Goal: Task Accomplishment & Management: Manage account settings

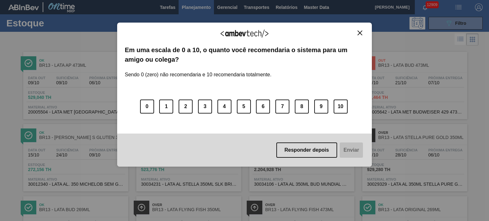
click at [357, 32] on button "Close" at bounding box center [360, 32] width 9 height 5
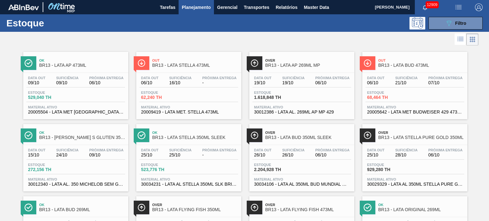
click at [192, 11] on button "Planejamento" at bounding box center [196, 7] width 35 height 14
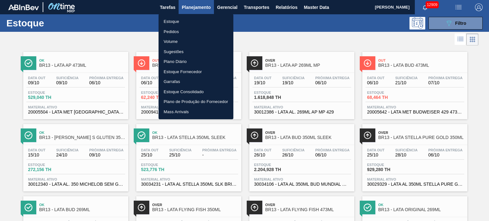
click at [280, 6] on div at bounding box center [244, 110] width 489 height 221
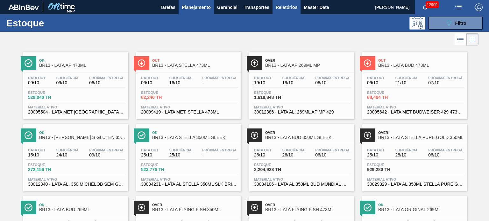
click at [288, 8] on span "Relatórios" at bounding box center [287, 8] width 22 height 8
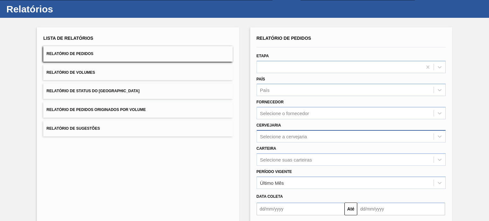
scroll to position [23, 0]
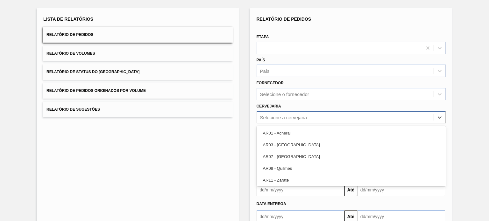
click at [324, 124] on div "option AR01 - Acheral focused, 1 of 93. 93 results available. Use Up and Down t…" at bounding box center [351, 117] width 189 height 12
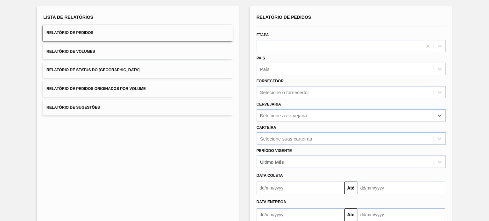
type input "02"
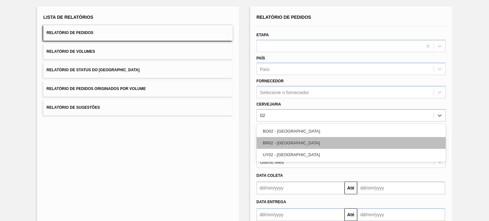
click at [291, 141] on div "BR02 - [GEOGRAPHIC_DATA]" at bounding box center [351, 143] width 189 height 12
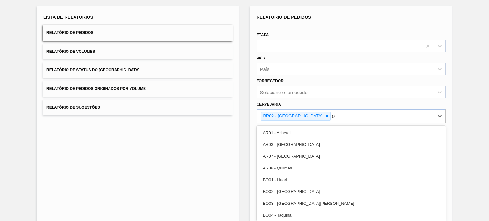
type input "03"
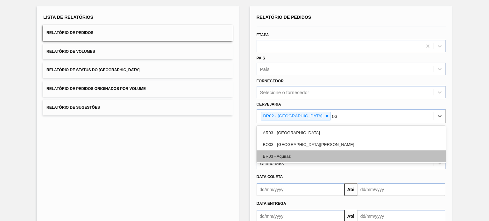
click at [291, 153] on div "BR03 - Aquiraz" at bounding box center [351, 157] width 189 height 12
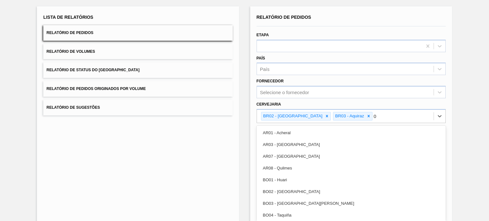
type input "04"
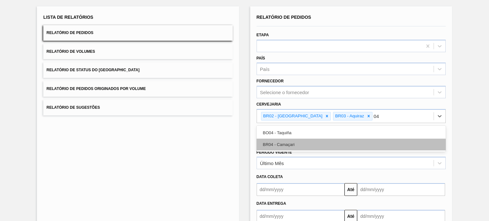
click at [292, 142] on div "BR04 - Camaçari" at bounding box center [351, 145] width 189 height 12
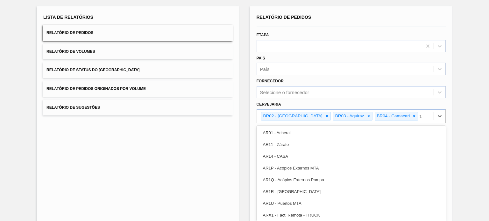
type input "11"
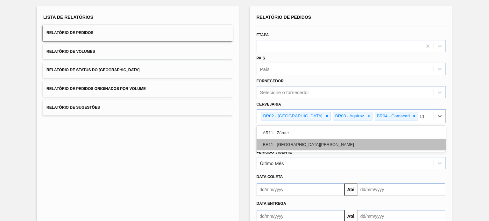
click at [292, 142] on div "BR11 - [GEOGRAPHIC_DATA]" at bounding box center [351, 145] width 189 height 12
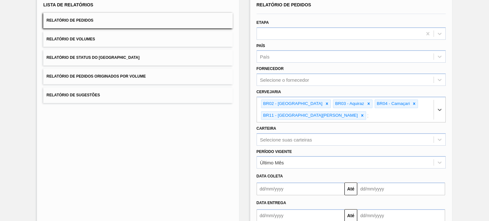
type input "18"
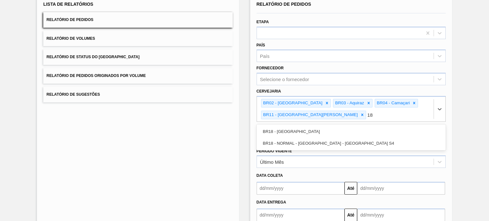
scroll to position [48, 0]
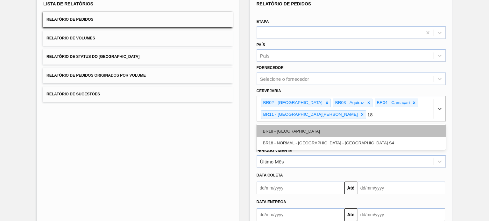
click at [287, 127] on div "BR18 - [GEOGRAPHIC_DATA]" at bounding box center [351, 132] width 189 height 12
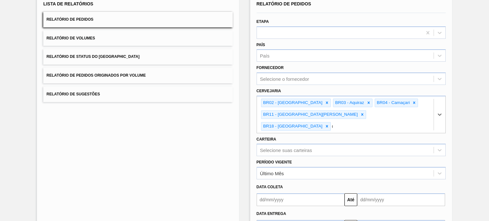
type input "08"
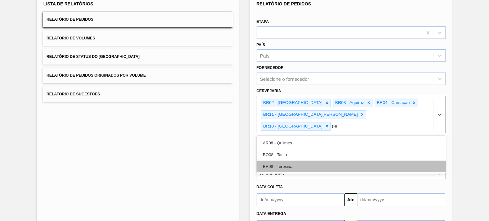
click at [290, 161] on div "BR08 - Teresina" at bounding box center [351, 167] width 189 height 12
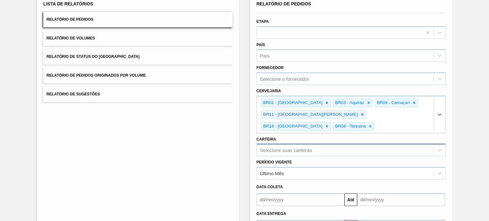
scroll to position [71, 0]
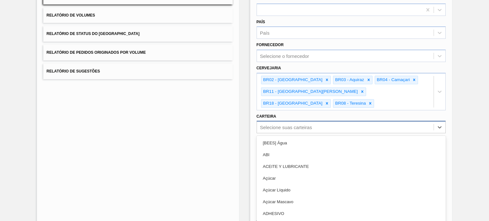
click at [291, 133] on div "option ABI focused, 2 of 101. 101 results available. Use Up and Down to choose …" at bounding box center [351, 127] width 189 height 12
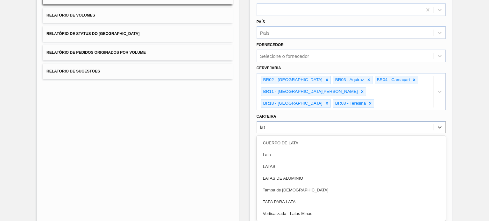
type input "lata"
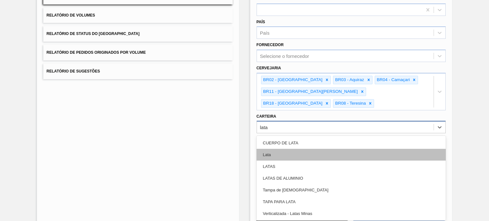
click at [291, 149] on div "Lata" at bounding box center [351, 155] width 189 height 12
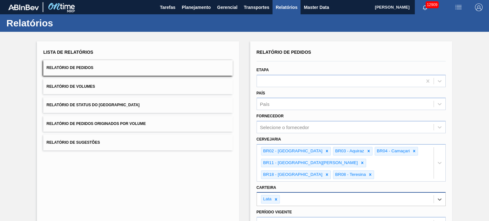
scroll to position [87, 0]
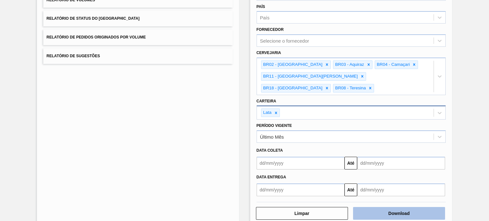
click at [400, 207] on button "Download" at bounding box center [399, 213] width 92 height 13
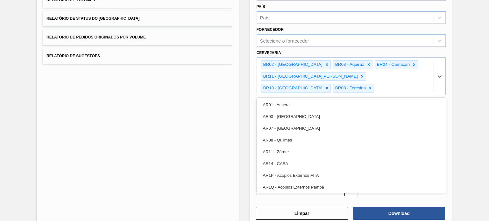
click at [417, 76] on div "BR02 - Sergipe BR03 - Aquiraz BR04 - Camaçari BR11 - São Luís BR18 - Pernambuco…" at bounding box center [345, 76] width 177 height 37
type input "19"
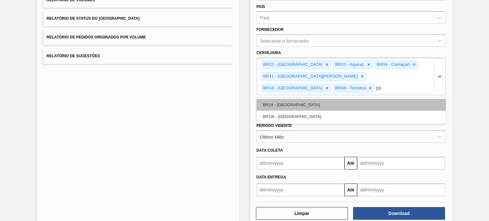
click at [349, 99] on div "BR19 - [GEOGRAPHIC_DATA]" at bounding box center [351, 105] width 189 height 12
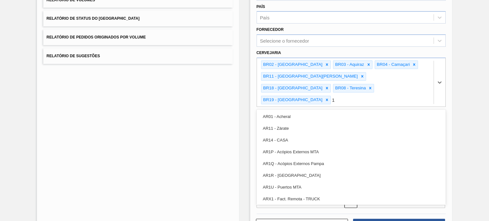
type input "13"
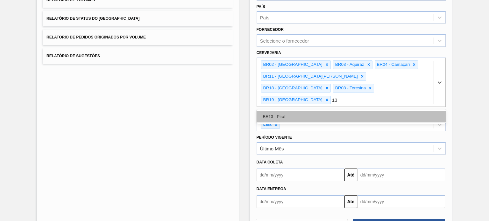
click at [338, 111] on div "BR13 - Piraí" at bounding box center [351, 117] width 189 height 12
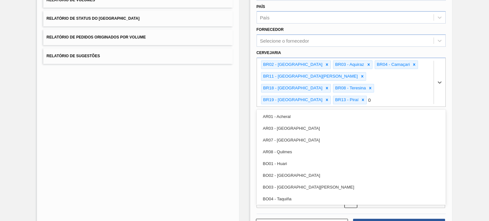
type input "07"
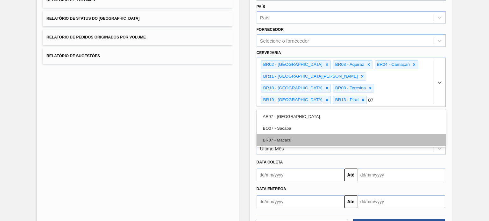
click at [303, 134] on div "BR07 - Macacu" at bounding box center [351, 140] width 189 height 12
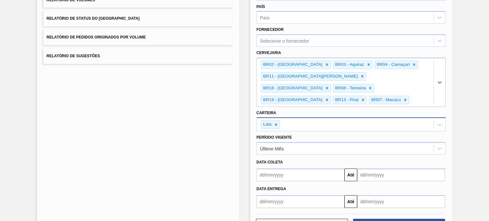
type input "23"
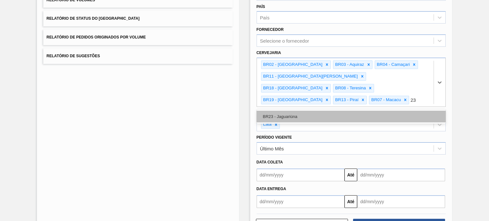
click at [299, 111] on div "BR23 - Jaguariúna" at bounding box center [351, 117] width 189 height 12
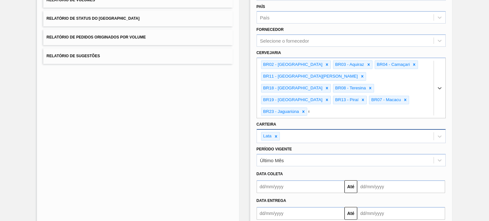
type input "09"
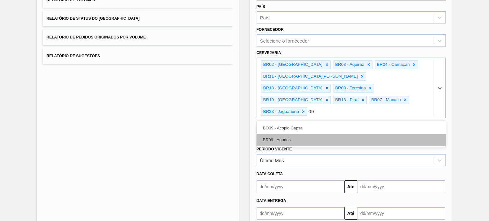
click at [278, 134] on div "BR09 - Agudos" at bounding box center [351, 140] width 189 height 12
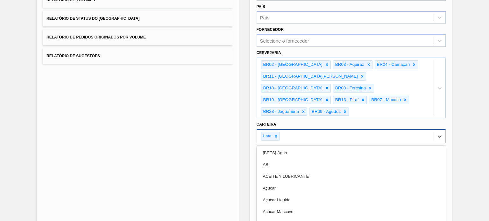
scroll to position [96, 0]
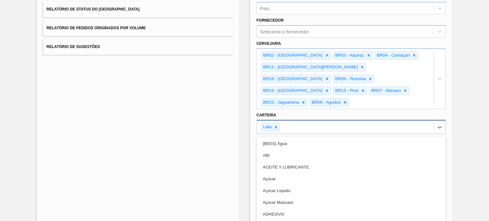
click at [278, 127] on div "option Lata, selected. option [BEES] Água focused, 1 of 101. 101 results availa…" at bounding box center [351, 127] width 189 height 14
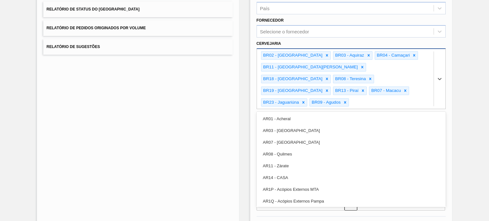
click at [317, 89] on div "BR02 - Sergipe BR03 - Aquiraz BR04 - Camaçari BR11 - São Luís BR18 - Pernambuco…" at bounding box center [345, 79] width 177 height 60
type input "16"
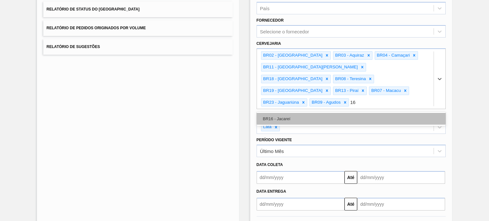
click at [316, 113] on div "BR16 - Jacareí" at bounding box center [351, 119] width 189 height 12
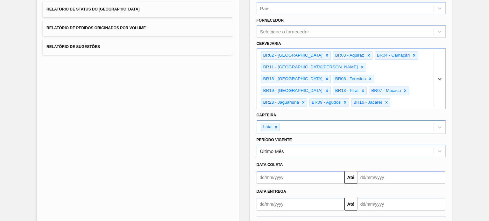
type input "1"
type input "3"
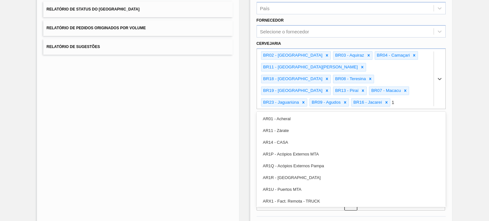
type input "15"
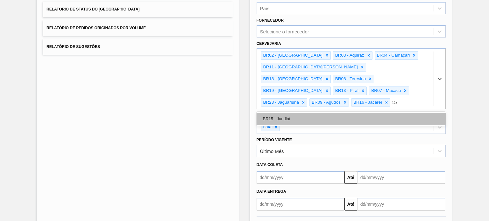
click at [281, 113] on div "BR15 - Jundiaí" at bounding box center [351, 119] width 189 height 12
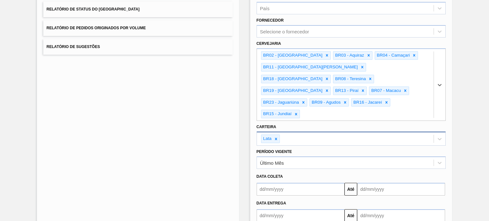
scroll to position [110, 0]
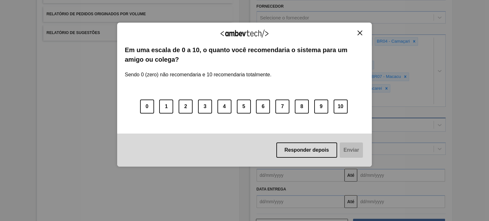
click at [359, 33] on img "Close" at bounding box center [360, 33] width 5 height 5
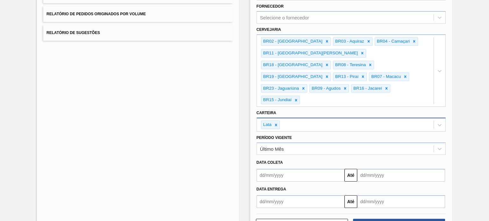
scroll to position [0, 0]
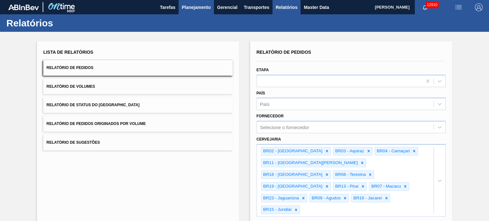
click at [191, 4] on span "Planejamento" at bounding box center [196, 8] width 29 height 8
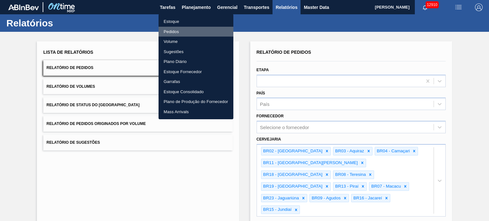
click at [176, 32] on li "Pedidos" at bounding box center [196, 32] width 75 height 10
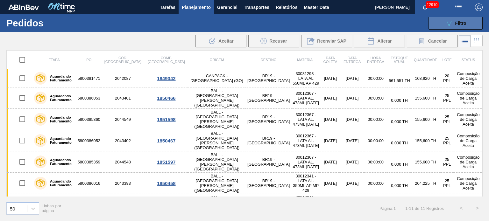
click at [456, 21] on span "Filtro" at bounding box center [461, 23] width 11 height 5
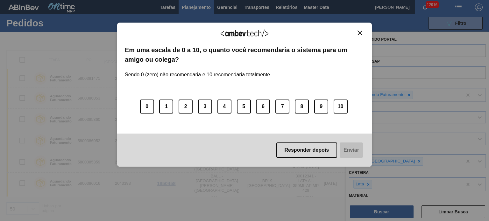
click at [357, 32] on button "Close" at bounding box center [360, 32] width 9 height 5
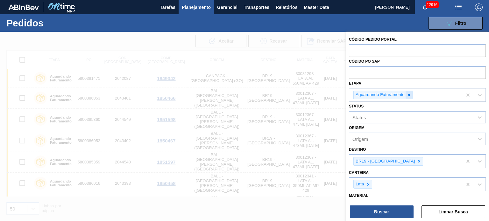
click at [412, 95] on div at bounding box center [409, 95] width 7 height 8
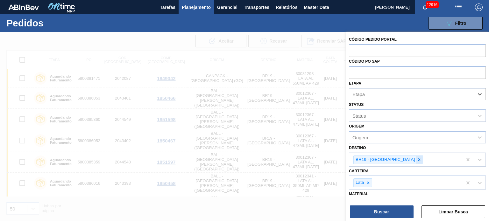
click at [417, 158] on icon at bounding box center [419, 160] width 4 height 4
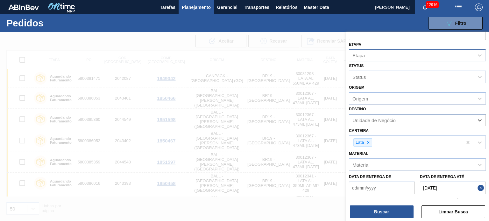
scroll to position [71, 0]
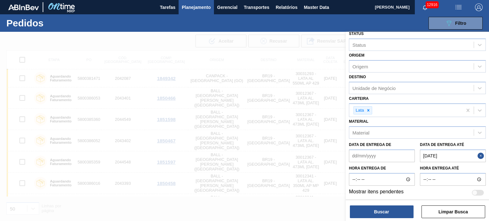
click at [482, 154] on button "Close" at bounding box center [482, 156] width 8 height 13
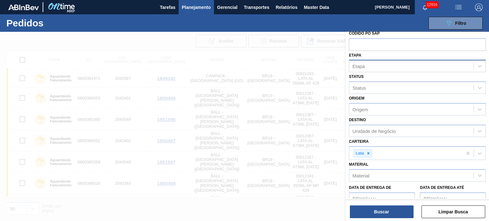
scroll to position [0, 0]
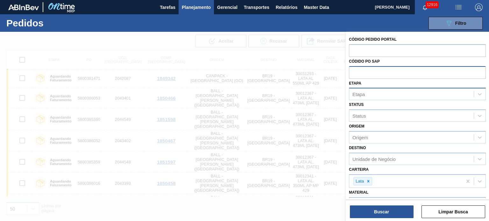
click at [385, 75] on input "text" at bounding box center [417, 72] width 137 height 12
paste input "text"
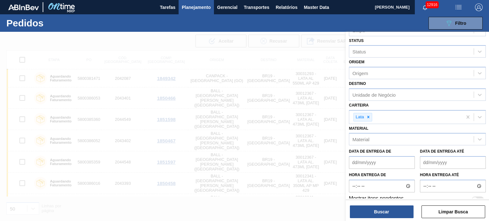
scroll to position [378, 0]
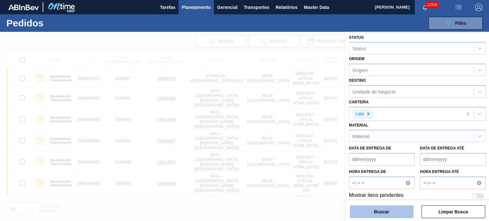
click at [389, 211] on button "Buscar" at bounding box center [382, 212] width 64 height 13
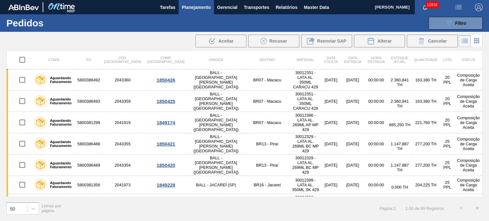
drag, startPoint x: 470, startPoint y: 22, endPoint x: 469, endPoint y: 40, distance: 18.5
click at [470, 22] on button "089F7B8B-B2A5-4AFE-B5C0-19BA573D28AC Filtro" at bounding box center [456, 23] width 54 height 13
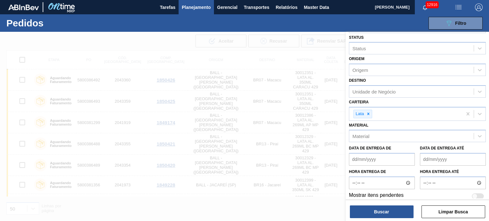
click at [70, 57] on div at bounding box center [244, 142] width 489 height 221
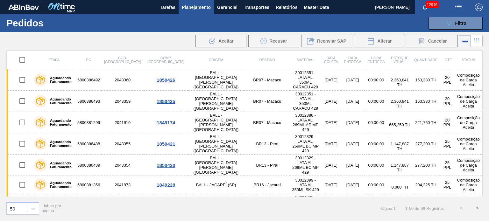
click at [24, 60] on input "checkbox" at bounding box center [22, 59] width 13 height 13
checkbox input "true"
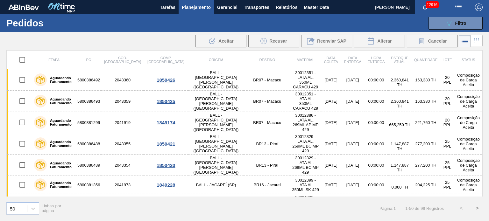
checkbox input "true"
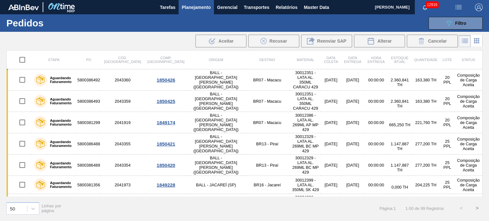
checkbox input "true"
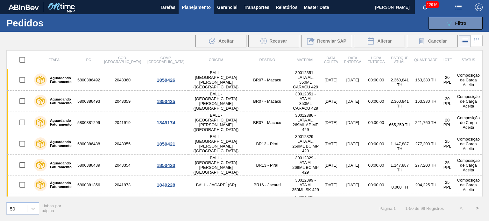
checkbox input "true"
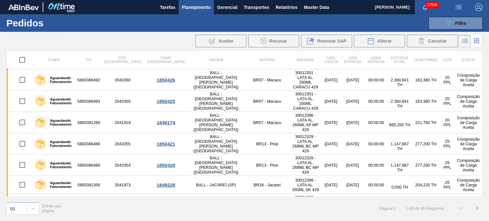
checkbox input "true"
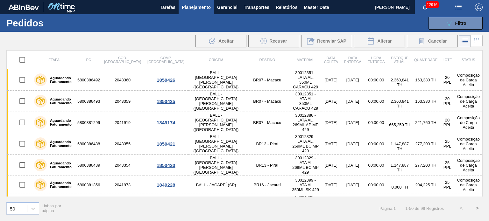
checkbox input "true"
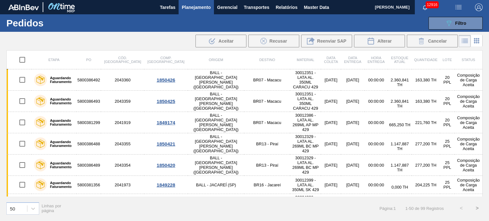
checkbox input "true"
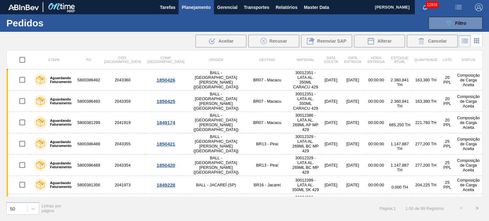
checkbox input "true"
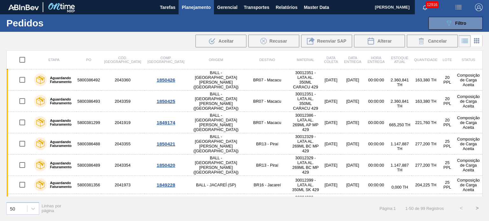
checkbox input "true"
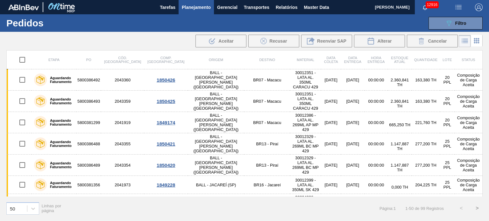
checkbox input "true"
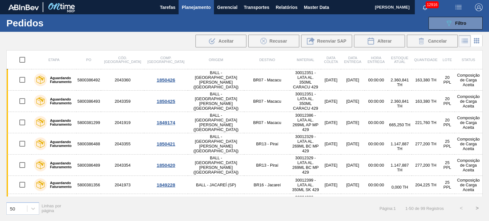
checkbox input "true"
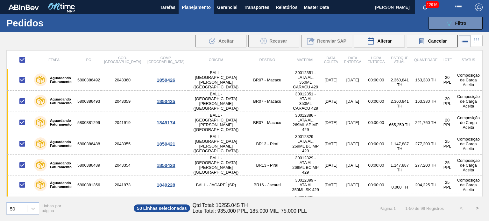
click at [24, 60] on input "checkbox" at bounding box center [22, 59] width 13 height 13
checkbox input "false"
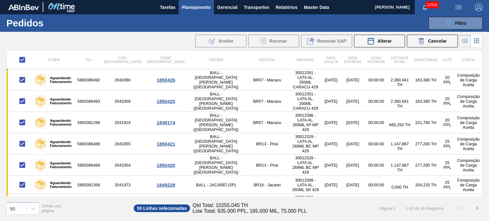
checkbox input "false"
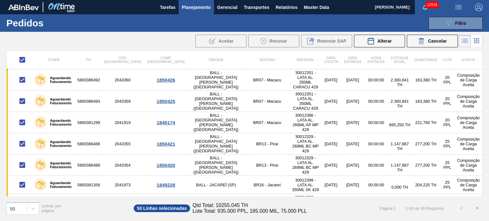
checkbox input "false"
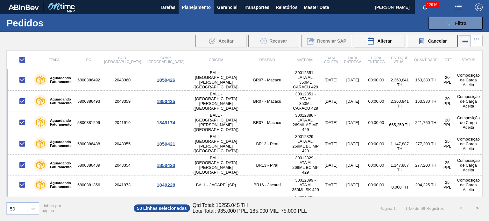
checkbox input "false"
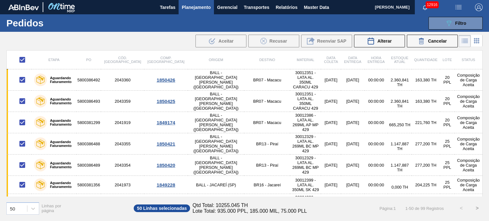
checkbox input "false"
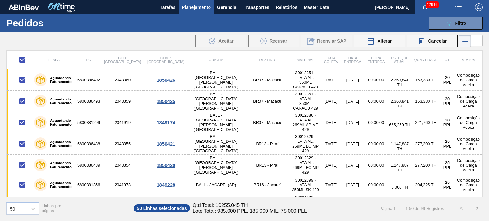
checkbox input "false"
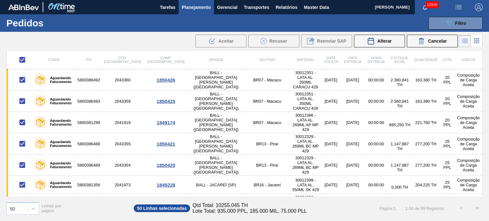
checkbox input "false"
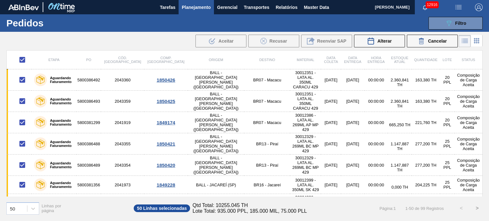
checkbox input "false"
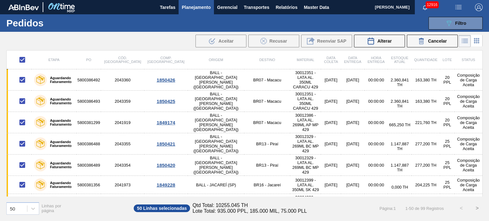
checkbox input "false"
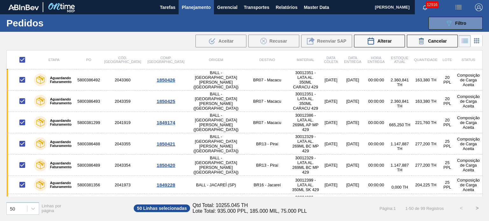
checkbox input "false"
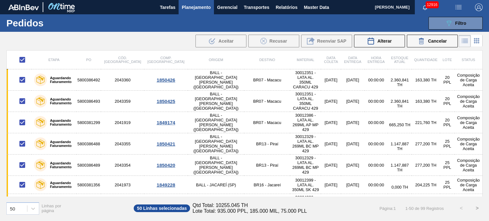
checkbox input "false"
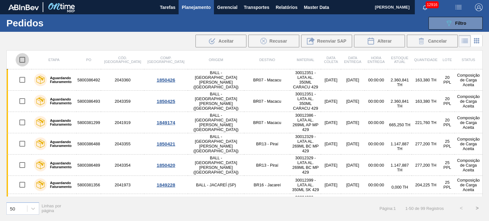
click at [24, 60] on input "checkbox" at bounding box center [22, 59] width 13 height 13
checkbox input "true"
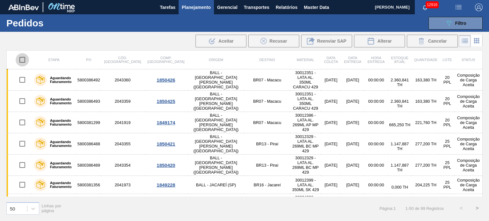
checkbox input "true"
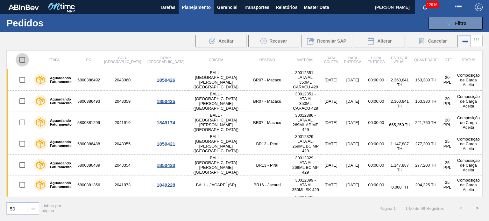
checkbox input "true"
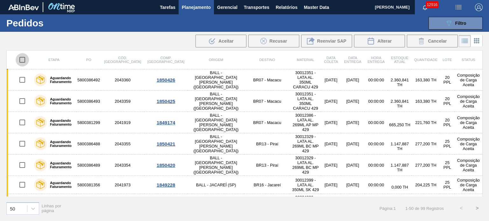
checkbox input "true"
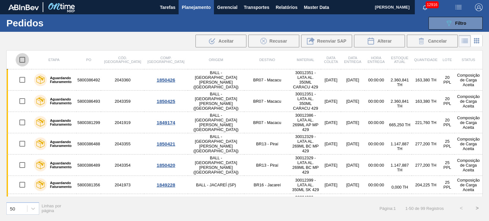
checkbox input "true"
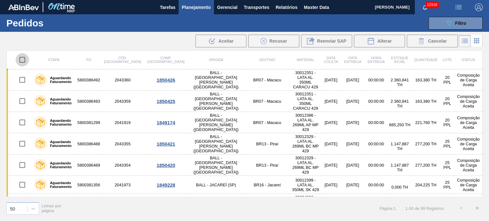
checkbox input "true"
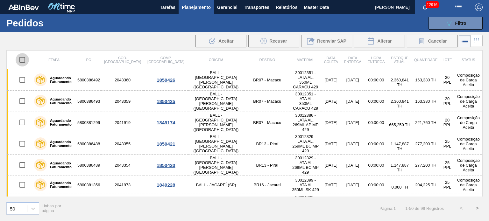
checkbox input "true"
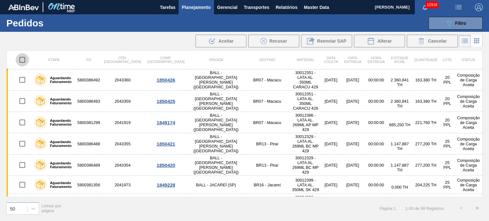
checkbox input "true"
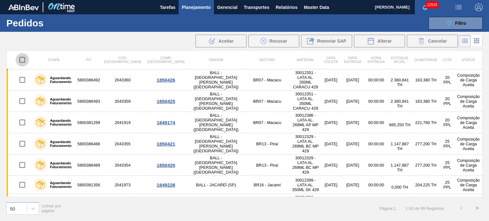
checkbox input "true"
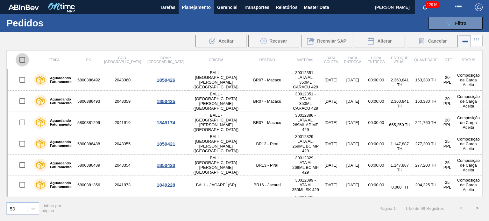
checkbox input "true"
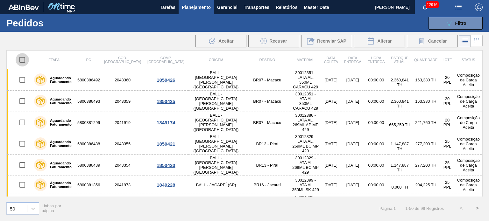
checkbox input "true"
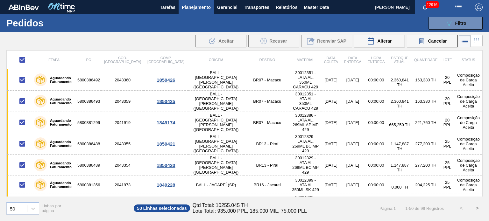
click at [424, 49] on main "Tarefas Planejamento Gerencial Transportes Relatórios Master Data MARILIA RIBEI…" at bounding box center [244, 110] width 489 height 221
click at [424, 42] on icon at bounding box center [422, 41] width 8 height 8
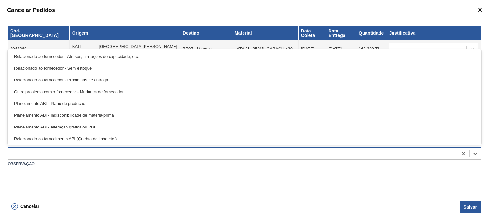
click at [163, 153] on div at bounding box center [233, 153] width 450 height 9
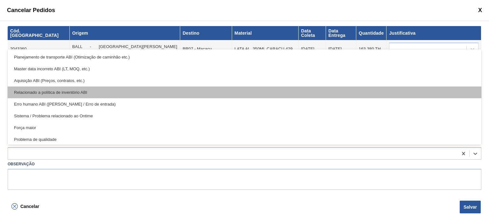
scroll to position [119, 0]
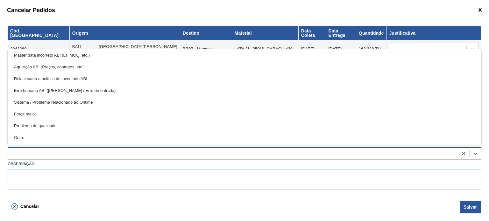
drag, startPoint x: 104, startPoint y: 132, endPoint x: 98, endPoint y: 149, distance: 17.5
click at [104, 133] on div "Outro" at bounding box center [245, 138] width 474 height 12
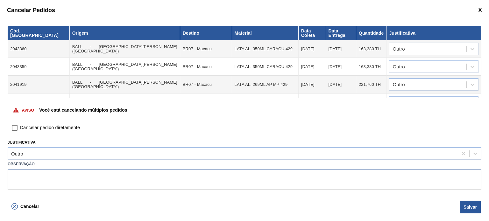
click at [92, 176] on textarea at bounding box center [245, 179] width 474 height 21
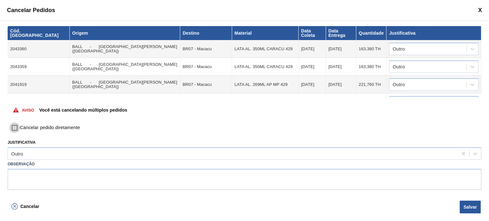
click at [18, 126] on input "Cancelar pedido diretamente" at bounding box center [14, 128] width 11 height 11
checkbox input "true"
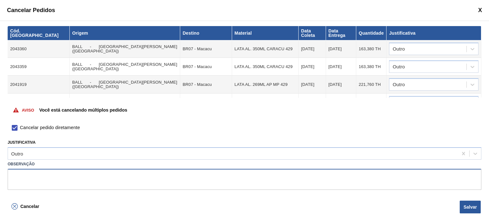
click at [32, 183] on textarea at bounding box center [245, 179] width 474 height 21
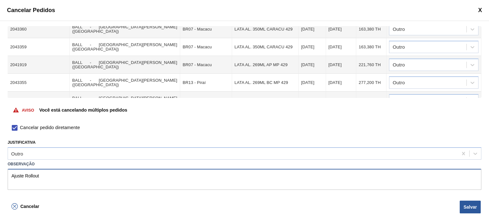
scroll to position [0, 0]
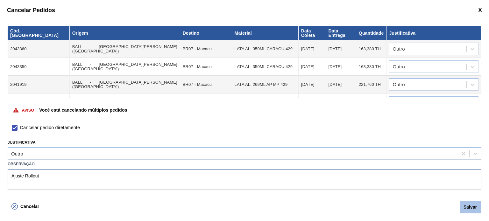
type textarea "Ajuste Rollout"
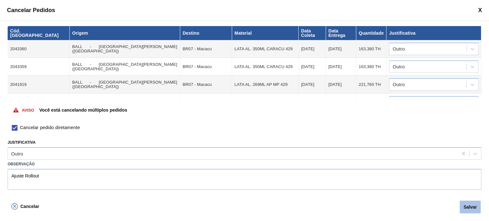
click at [466, 205] on button "Salvar" at bounding box center [470, 207] width 21 height 13
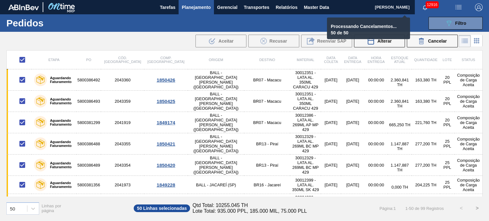
checkbox input "false"
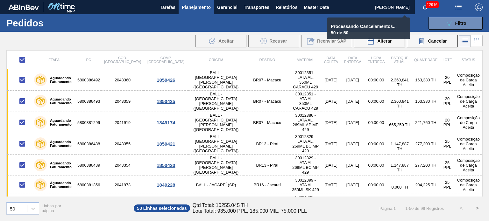
checkbox input "false"
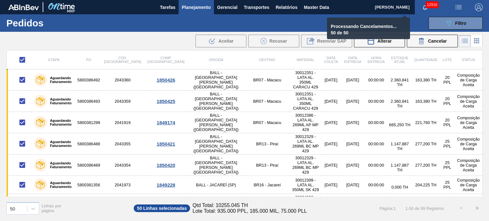
checkbox input "false"
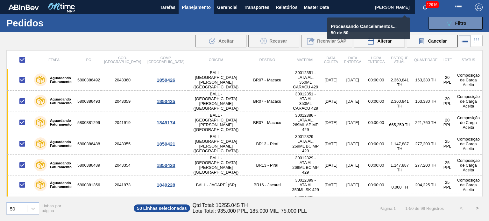
checkbox input "false"
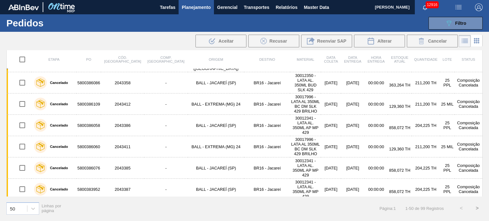
scroll to position [777, 0]
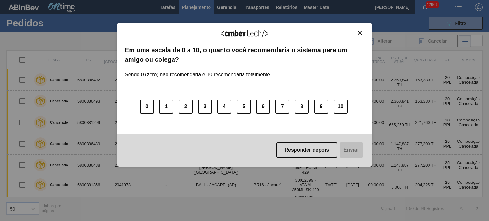
click at [362, 33] on img "Close" at bounding box center [360, 33] width 5 height 5
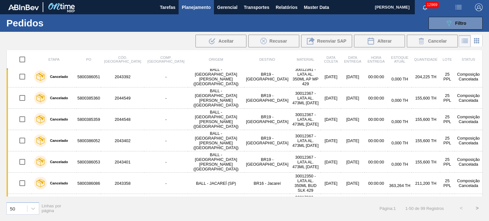
scroll to position [777, 0]
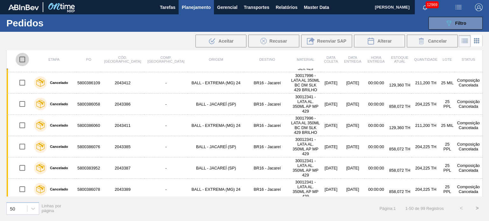
click at [19, 60] on input "checkbox" at bounding box center [22, 59] width 13 height 13
checkbox input "true"
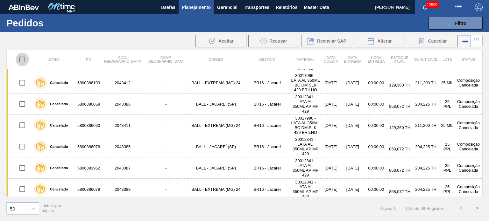
checkbox input "true"
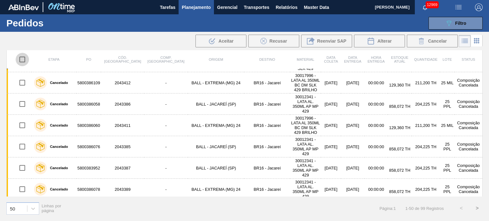
checkbox input "true"
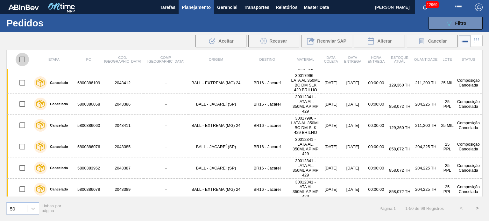
checkbox input "true"
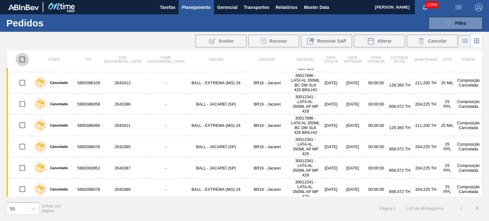
checkbox input "true"
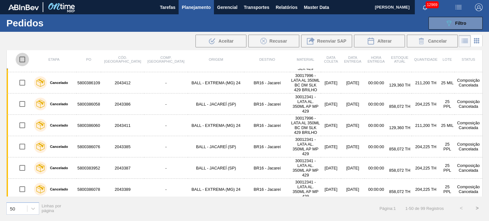
checkbox input "true"
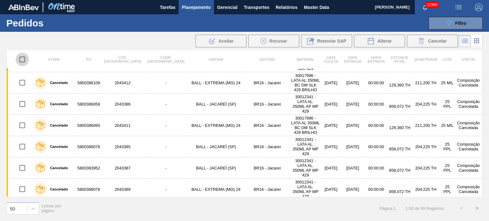
checkbox input "true"
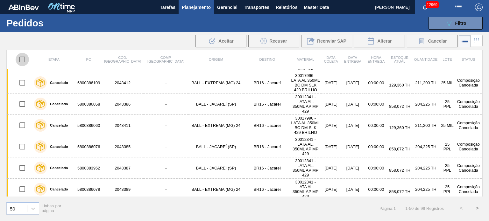
checkbox input "true"
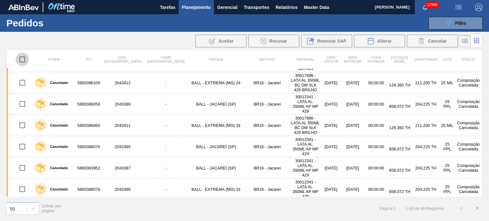
checkbox input "true"
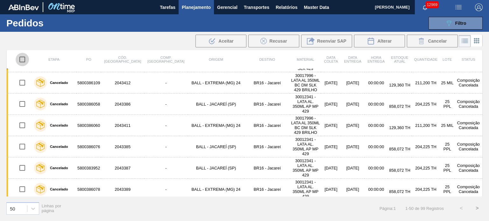
checkbox input "true"
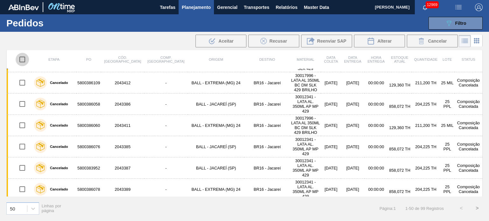
checkbox input "true"
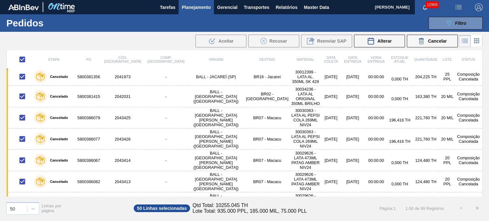
scroll to position [0, 0]
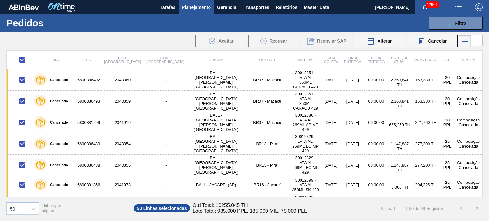
click at [24, 58] on input "checkbox" at bounding box center [22, 59] width 13 height 13
checkbox input "false"
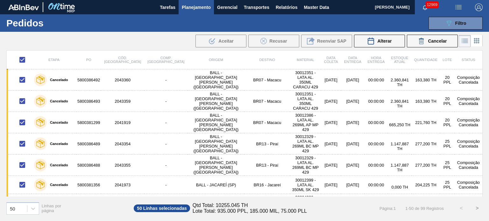
checkbox input "false"
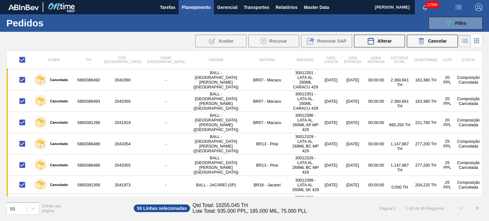
checkbox input "false"
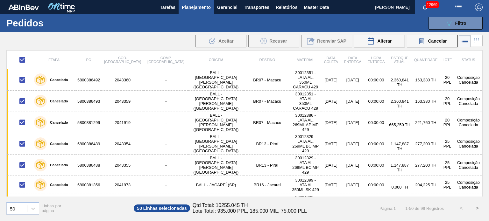
checkbox input "false"
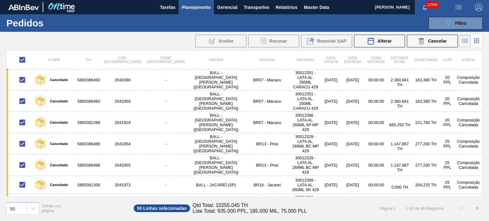
checkbox input "false"
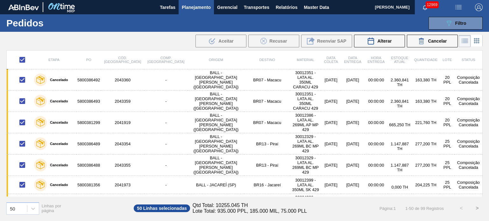
checkbox input "false"
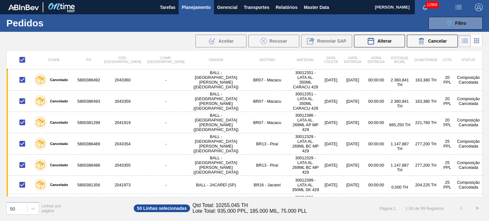
checkbox input "false"
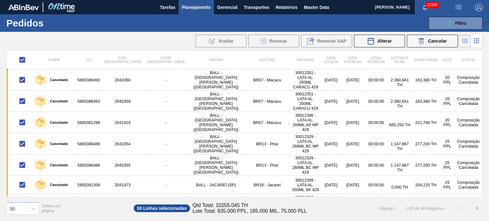
checkbox input "false"
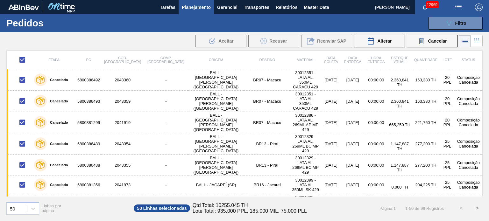
checkbox input "false"
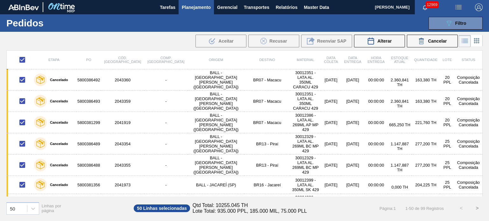
checkbox input "false"
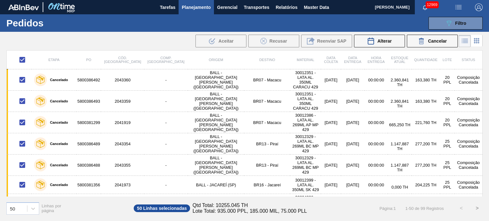
checkbox input "false"
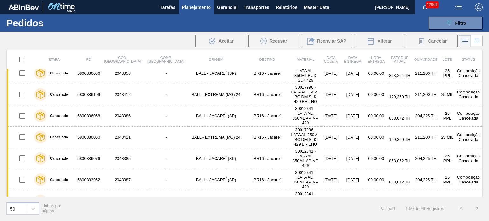
scroll to position [777, 0]
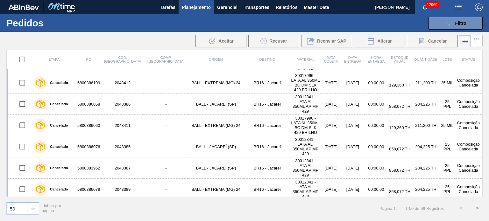
checkbox input "true"
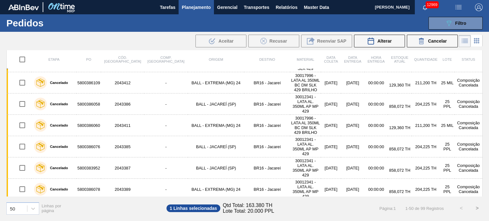
click at [439, 32] on div "089F7B8B-B2A5-4AFE-B5C0-19BA573D28AC Filtro Código Pedido Portal Códido PO SAP …" at bounding box center [292, 23] width 388 height 19
click at [439, 39] on span "Cancelar" at bounding box center [437, 41] width 19 height 5
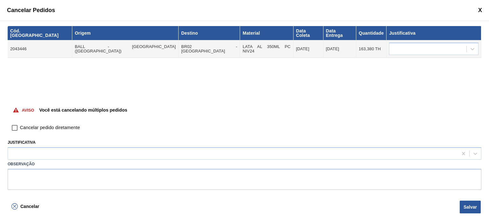
click at [16, 128] on input "Cancelar pedido diretamente" at bounding box center [14, 128] width 11 height 11
checkbox input "true"
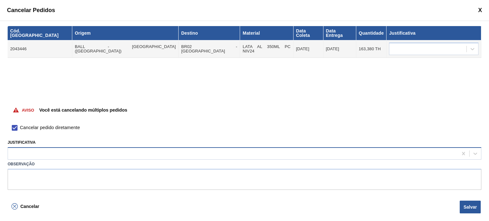
click at [51, 154] on div at bounding box center [233, 153] width 450 height 9
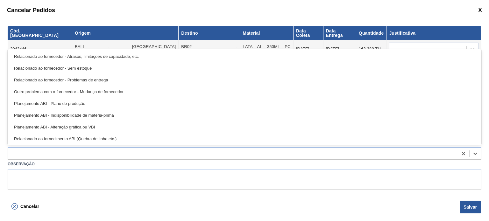
scroll to position [119, 0]
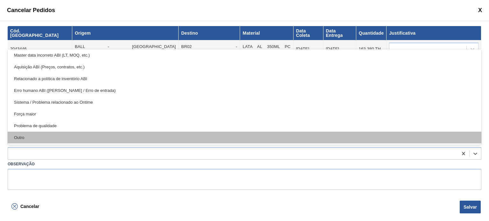
click at [60, 134] on div "Outro" at bounding box center [245, 138] width 474 height 12
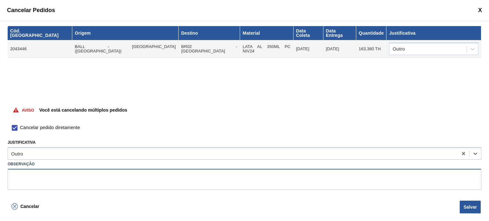
click at [69, 176] on textarea at bounding box center [245, 179] width 474 height 21
type textarea "Ajuste Rollout"
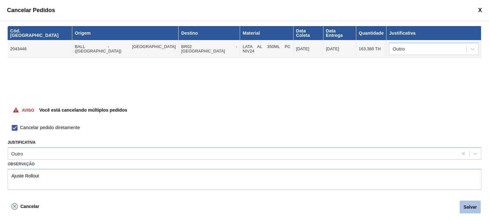
click at [463, 205] on button "Salvar" at bounding box center [470, 207] width 21 height 13
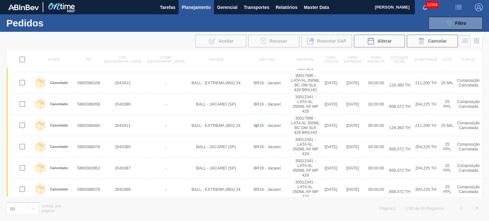
checkbox input "false"
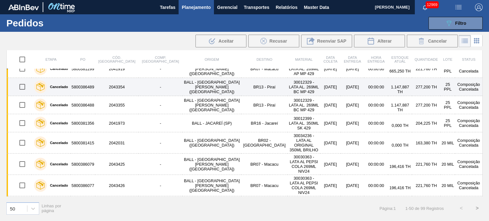
scroll to position [0, 0]
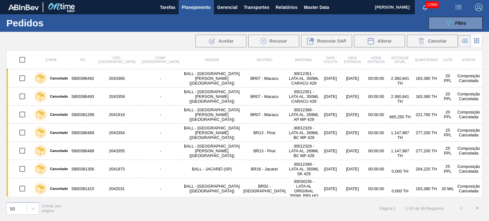
click at [477, 210] on button ">" at bounding box center [478, 209] width 16 height 16
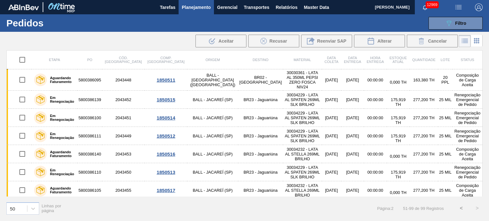
click at [22, 61] on input "checkbox" at bounding box center [22, 59] width 13 height 13
checkbox input "true"
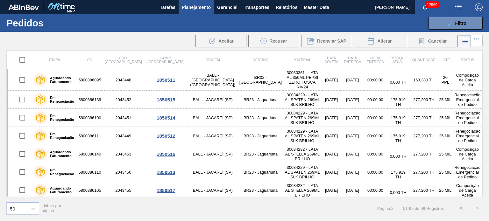
checkbox input "true"
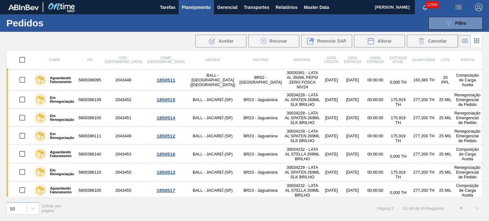
checkbox input "true"
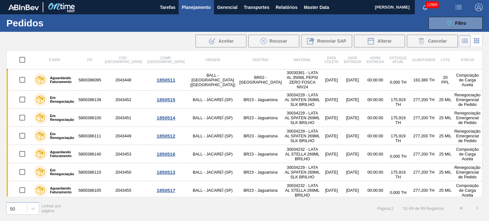
checkbox input "true"
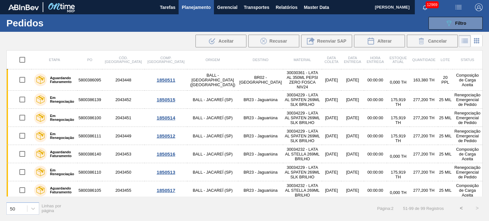
checkbox input "true"
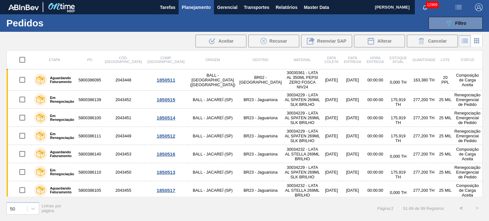
checkbox input "true"
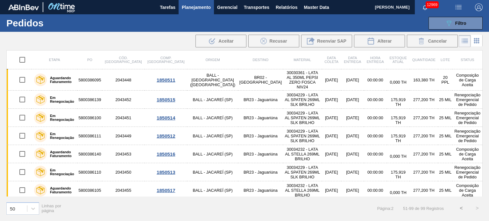
checkbox input "true"
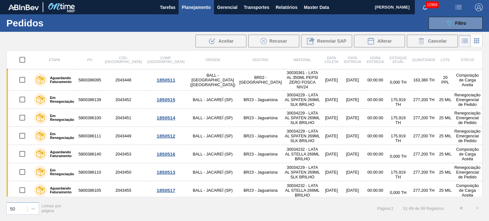
checkbox input "true"
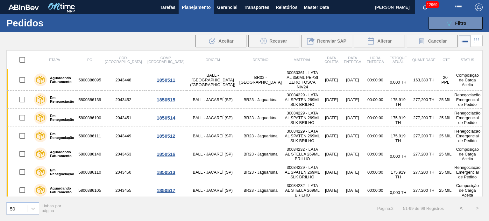
checkbox input "true"
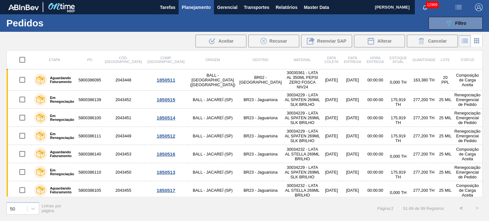
checkbox input "true"
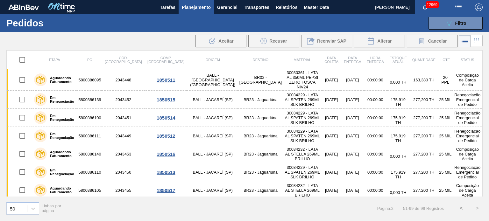
checkbox input "true"
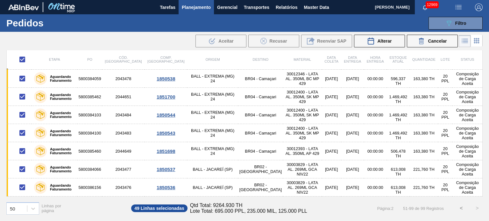
scroll to position [759, 0]
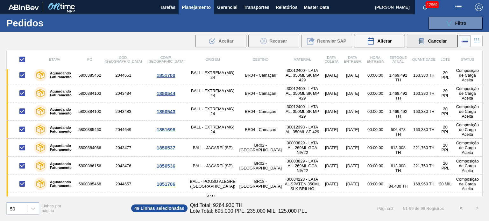
click at [422, 40] on icon at bounding box center [422, 41] width 0 height 3
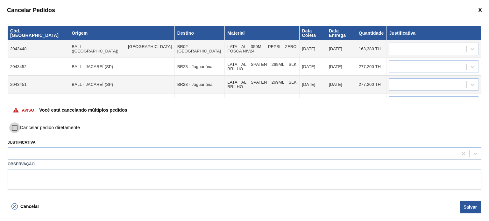
click at [12, 126] on input "Cancelar pedido diretamente" at bounding box center [14, 128] width 11 height 11
checkbox input "true"
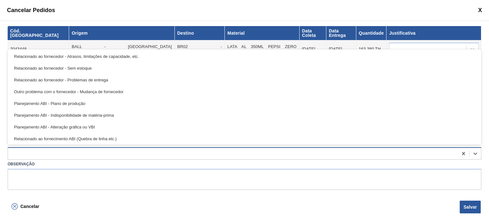
click at [31, 148] on div at bounding box center [245, 154] width 474 height 12
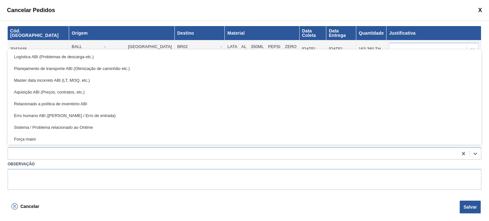
scroll to position [119, 0]
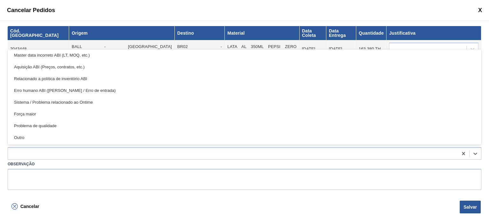
click at [67, 136] on div "Outro" at bounding box center [245, 138] width 474 height 12
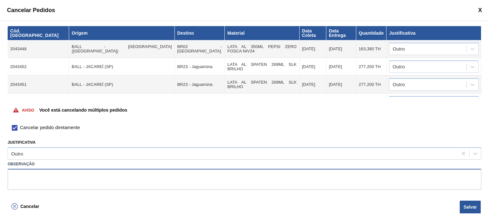
click at [69, 174] on textarea at bounding box center [245, 179] width 474 height 21
paste textarea "2043416 2043417 2043418 2043419 2043420 2043421 2043423"
type textarea "Ajuste Rollout"
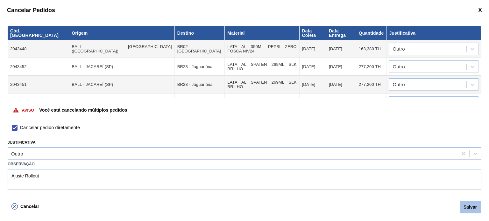
click at [473, 205] on button "Salvar" at bounding box center [470, 207] width 21 height 13
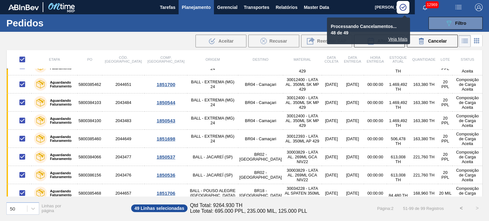
scroll to position [759, 0]
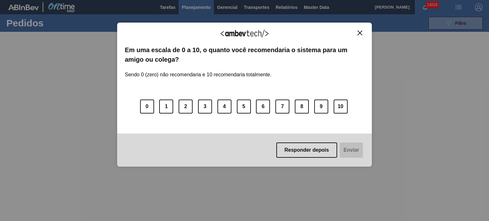
click at [361, 32] on img "Close" at bounding box center [360, 33] width 5 height 5
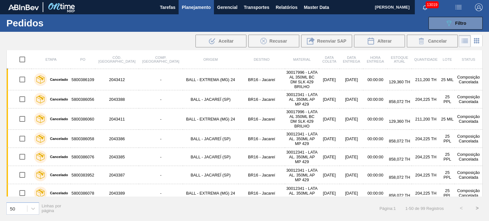
scroll to position [777, 0]
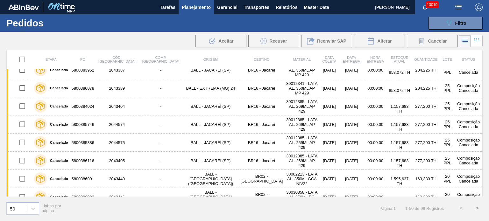
click at [474, 205] on button ">" at bounding box center [478, 209] width 16 height 16
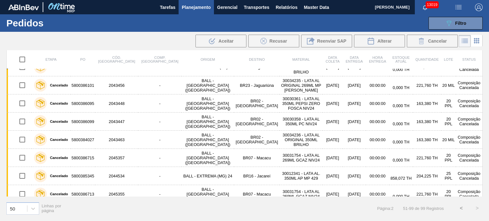
scroll to position [0, 0]
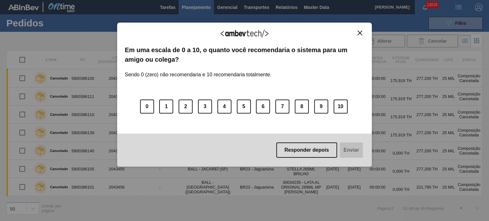
click at [360, 34] on img "Close" at bounding box center [360, 33] width 5 height 5
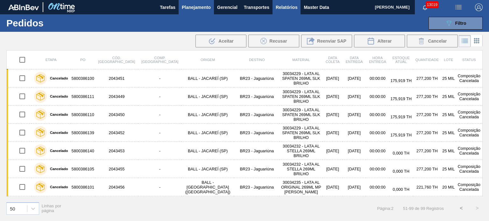
click at [284, 12] on button "Relatórios" at bounding box center [287, 7] width 28 height 14
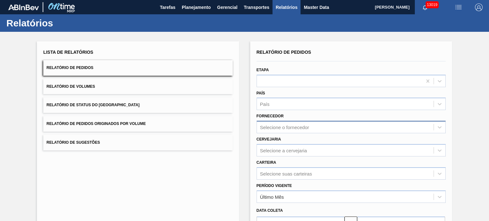
scroll to position [32, 0]
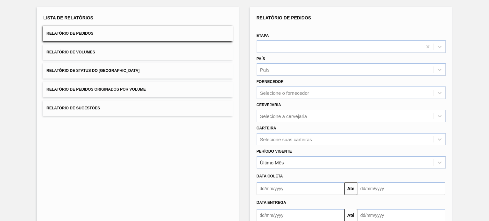
click at [302, 119] on div "Selecione a cervejaria" at bounding box center [345, 116] width 177 height 9
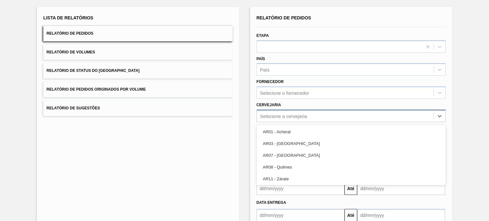
scroll to position [35, 0]
type input "02"
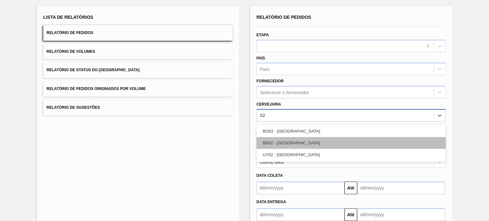
click at [299, 144] on div "BR02 - [GEOGRAPHIC_DATA]" at bounding box center [351, 143] width 189 height 12
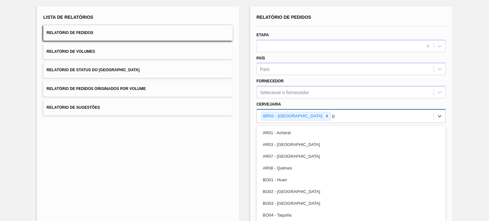
type input "03"
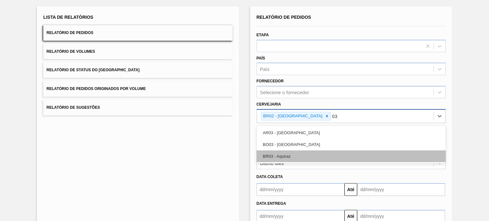
click at [299, 151] on div "BR03 - Aquiraz" at bounding box center [351, 157] width 189 height 12
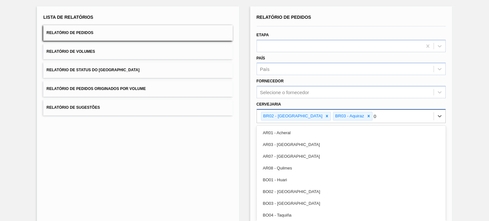
type input "04"
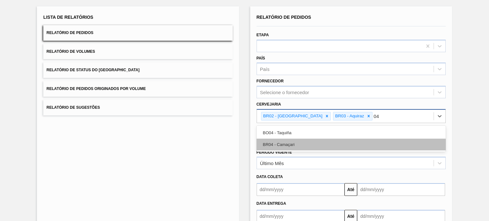
click at [301, 144] on div "BR04 - Camaçari" at bounding box center [351, 145] width 189 height 12
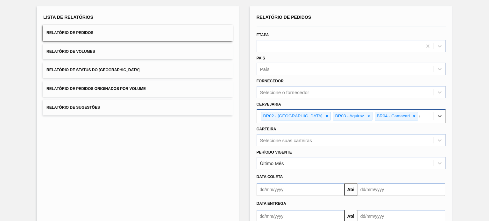
type input "08"
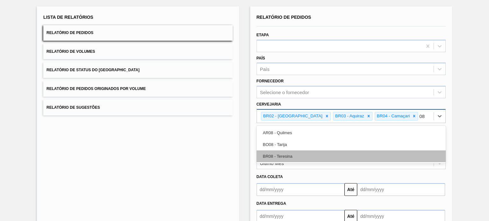
click at [298, 153] on div "BR08 - Teresina" at bounding box center [351, 157] width 189 height 12
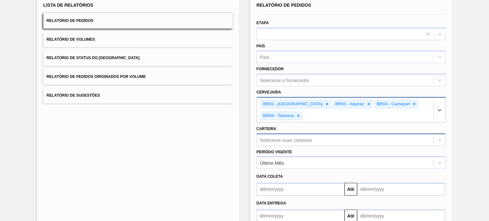
type input "11"
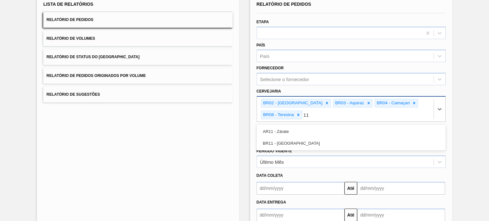
scroll to position [48, 0]
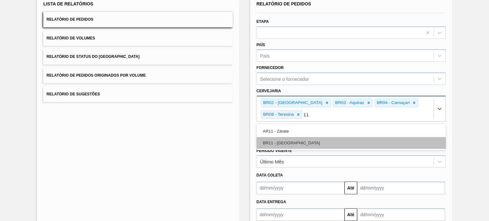
click at [294, 139] on div "BR11 - [GEOGRAPHIC_DATA]" at bounding box center [351, 143] width 189 height 12
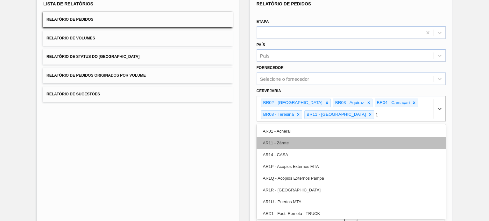
type input "18"
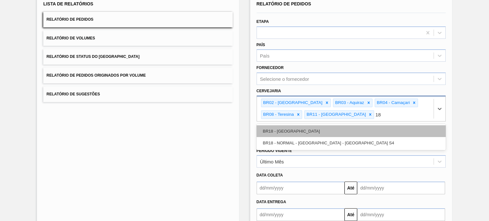
click at [298, 133] on div "BR18 - [GEOGRAPHIC_DATA]" at bounding box center [351, 132] width 189 height 12
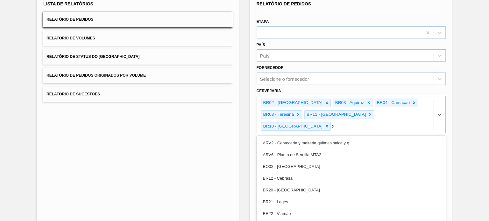
type input "23"
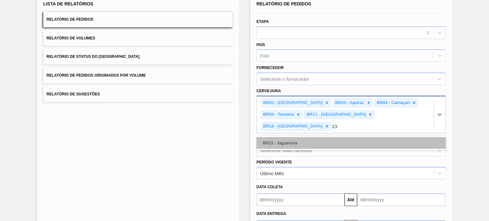
click at [300, 137] on div "BR23 - Jaguariúna" at bounding box center [351, 143] width 189 height 12
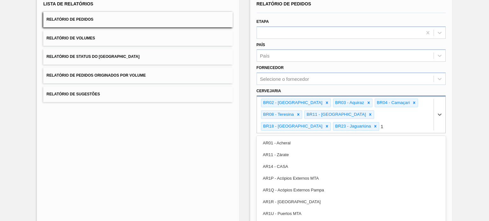
scroll to position [60, 0]
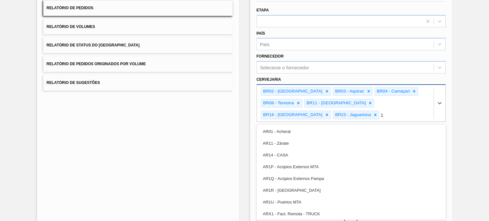
type input "19"
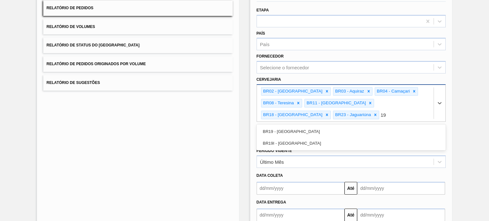
click at [301, 133] on div "BR19 - [GEOGRAPHIC_DATA]" at bounding box center [351, 132] width 189 height 12
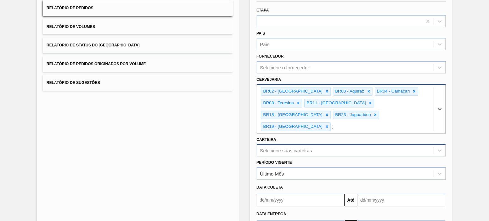
type input "13"
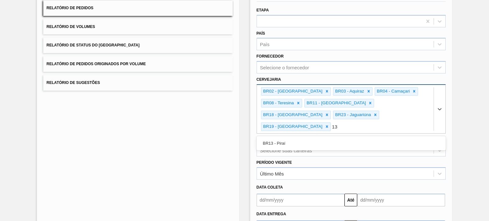
click at [304, 138] on div "BR13 - Piraí" at bounding box center [351, 144] width 189 height 12
type input "0"
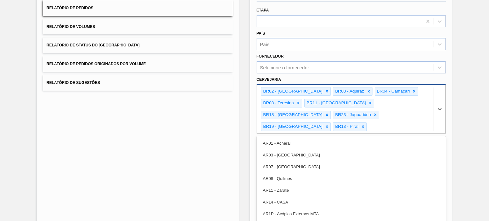
drag, startPoint x: 469, startPoint y: 106, endPoint x: 454, endPoint y: 118, distance: 18.9
click at [469, 106] on div "Lista de Relatórios Relatório de Pedidos Relatório de Volumes Relatório de Stat…" at bounding box center [244, 122] width 489 height 300
click at [389, 109] on div "BR02 - Sergipe BR03 - Aquiraz BR04 - Camaçari BR08 - Teresina BR11 - [GEOGRAPHI…" at bounding box center [345, 109] width 177 height 48
type input "10"
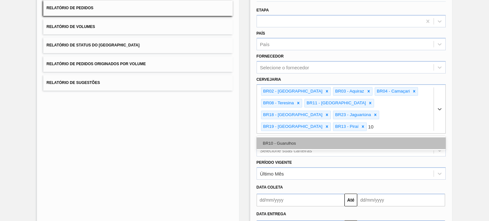
click at [335, 138] on div "BR10 - Guarulhos" at bounding box center [351, 144] width 189 height 12
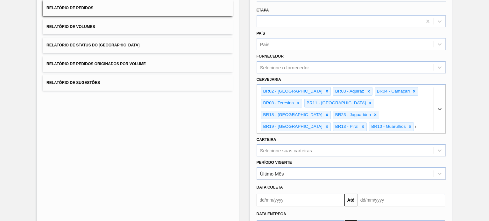
scroll to position [71, 0]
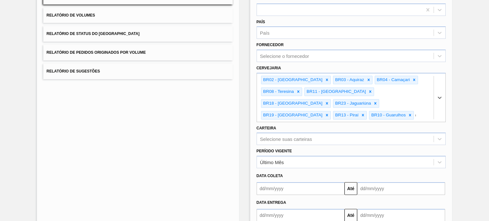
type input "07"
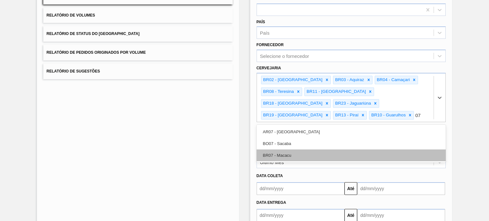
click at [308, 158] on div "AR07 - Mendoza BO07 - Sacaba BR07 - Macacu" at bounding box center [351, 144] width 189 height 38
click at [307, 155] on div "BR07 - Macacu" at bounding box center [351, 156] width 189 height 12
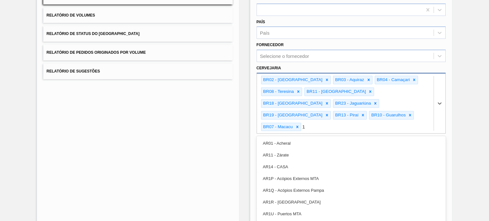
type input "15"
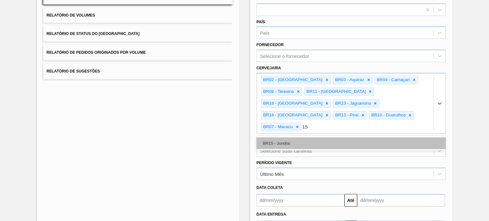
click at [336, 138] on div "BR15 - Jundiaí" at bounding box center [351, 144] width 189 height 12
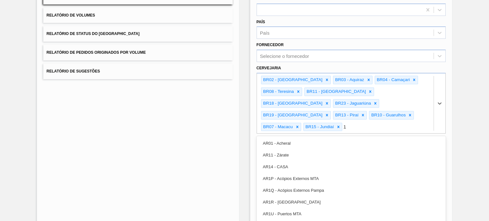
type input "16"
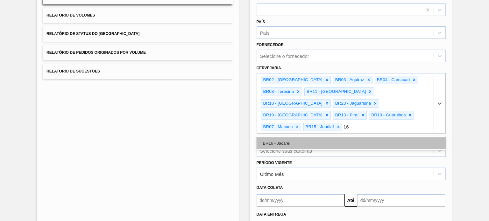
click at [304, 138] on div "BR16 - Jacareí" at bounding box center [351, 144] width 189 height 12
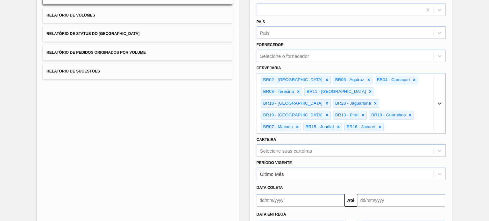
scroll to position [117, 0]
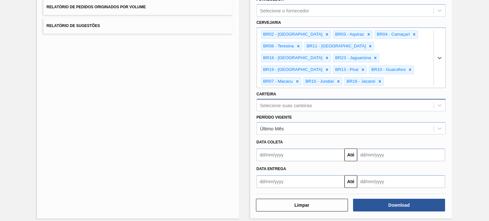
click at [304, 103] on div "Selecione suas carteiras" at bounding box center [286, 105] width 52 height 5
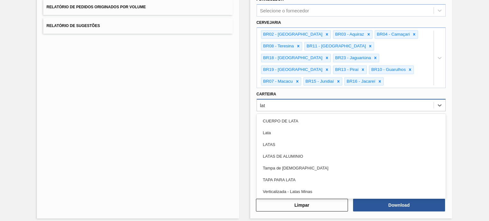
type input "lata"
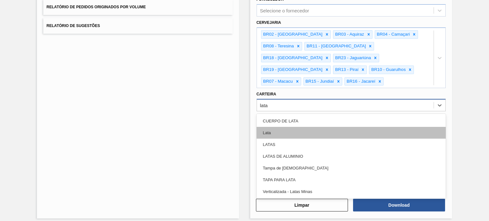
click at [287, 130] on div "Lata" at bounding box center [351, 133] width 189 height 12
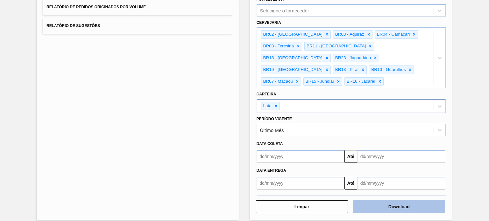
click at [405, 202] on button "Download" at bounding box center [399, 207] width 92 height 13
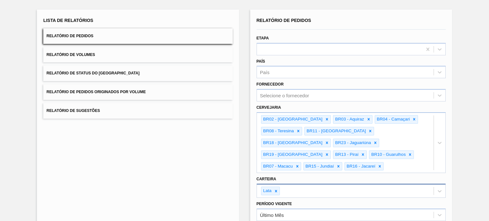
scroll to position [0, 0]
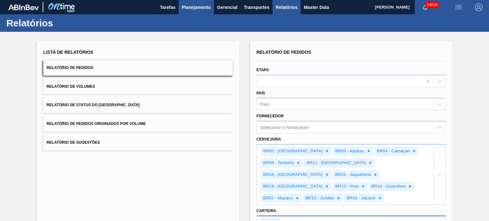
click at [201, 7] on span "Planejamento" at bounding box center [196, 8] width 29 height 8
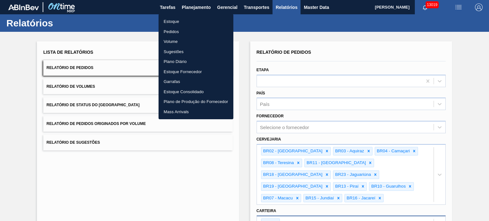
click at [173, 32] on li "Pedidos" at bounding box center [196, 32] width 75 height 10
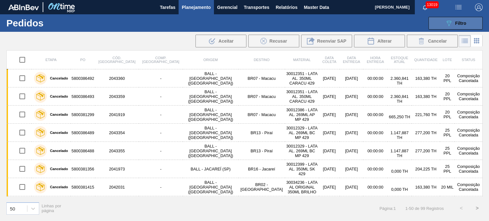
click at [461, 24] on span "Filtro" at bounding box center [461, 23] width 11 height 5
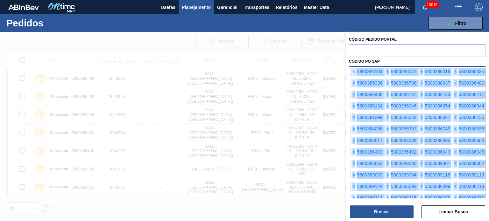
drag, startPoint x: 392, startPoint y: 177, endPoint x: 351, endPoint y: 72, distance: 112.7
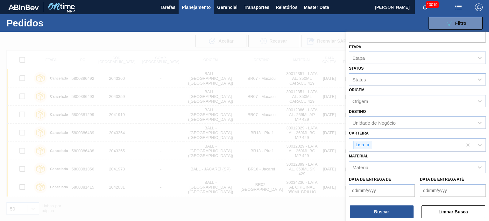
scroll to position [25, 0]
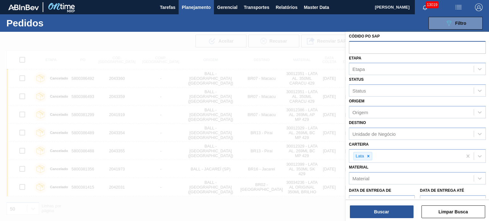
paste input "text"
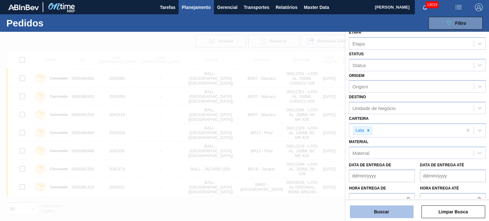
scroll to position [93, 0]
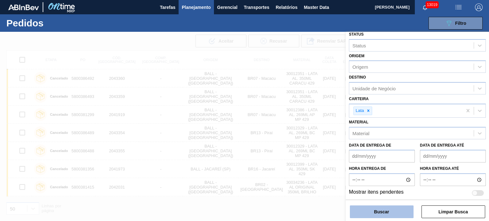
click at [399, 208] on button "Buscar" at bounding box center [382, 212] width 64 height 13
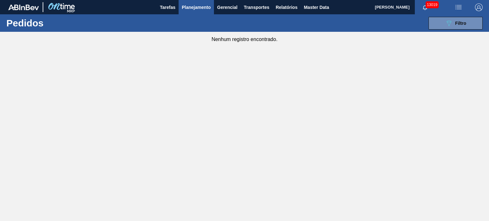
click at [189, 9] on span "Planejamento" at bounding box center [196, 8] width 29 height 8
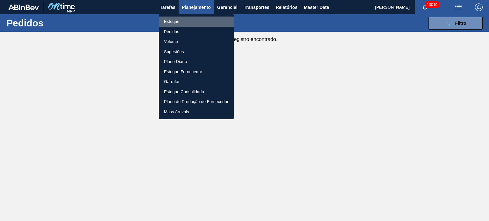
click at [175, 20] on li "Estoque" at bounding box center [196, 22] width 75 height 10
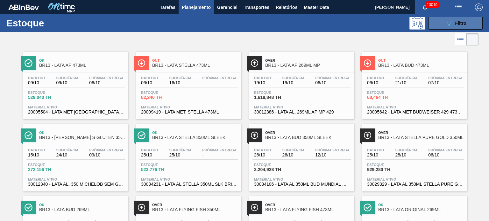
click at [459, 22] on span "Filtro" at bounding box center [461, 23] width 11 height 5
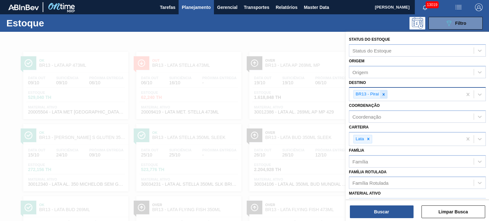
click at [385, 95] on icon at bounding box center [384, 94] width 4 height 4
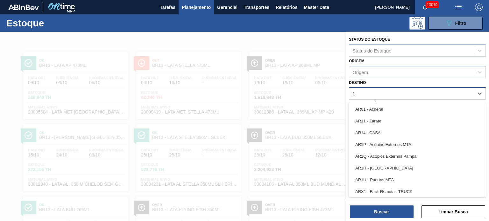
type input "19"
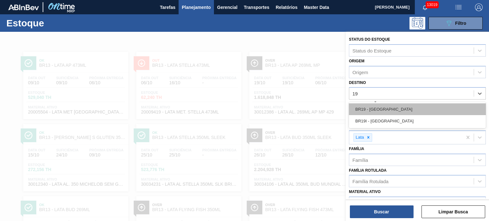
click at [379, 108] on div "BR19 - [GEOGRAPHIC_DATA]" at bounding box center [417, 110] width 137 height 12
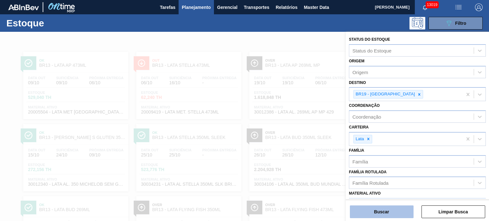
click at [380, 213] on button "Buscar" at bounding box center [382, 212] width 64 height 13
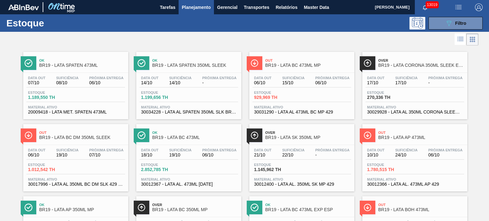
scroll to position [419, 0]
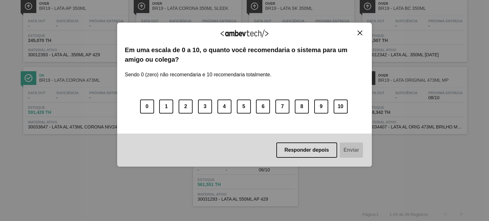
click at [358, 31] on img "Close" at bounding box center [360, 33] width 5 height 5
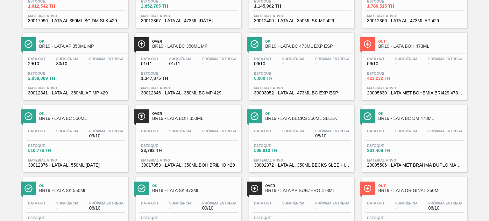
scroll to position [0, 0]
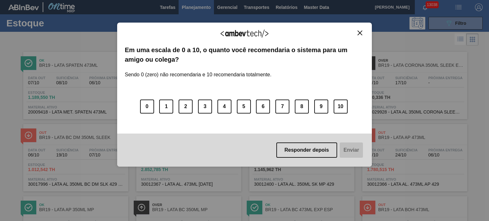
click at [363, 30] on div "Agradecemos seu feedback! Em uma escala de 0 a 10, o quanto você recomendaria o…" at bounding box center [244, 95] width 255 height 145
click at [359, 34] on img "Close" at bounding box center [360, 33] width 5 height 5
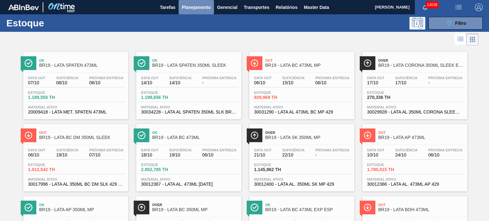
click at [187, 7] on span "Planejamento" at bounding box center [196, 8] width 29 height 8
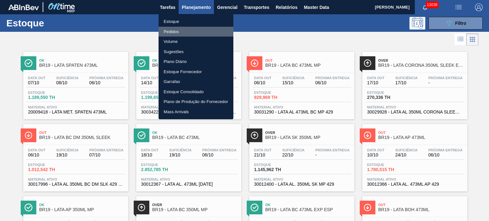
click at [176, 34] on li "Pedidos" at bounding box center [196, 32] width 75 height 10
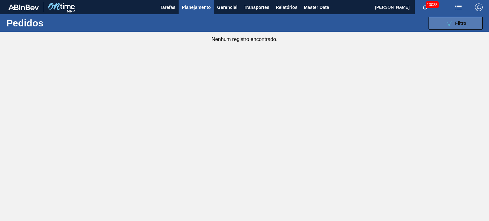
click at [454, 20] on div "089F7B8B-B2A5-4AFE-B5C0-19BA573D28AC Filtro" at bounding box center [455, 23] width 21 height 8
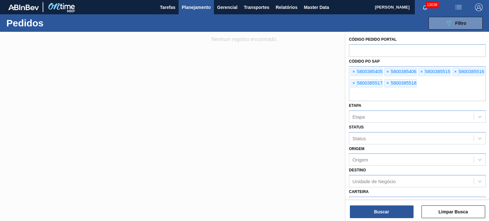
drag, startPoint x: 423, startPoint y: 92, endPoint x: 339, endPoint y: 75, distance: 85.2
click at [346, 75] on div "Código Pedido Portal Códido PO SAP × 5800385405 × 5800385406 × 5800385515 × 580…" at bounding box center [417, 142] width 143 height 221
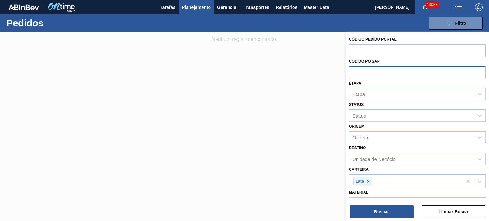
paste input "text"
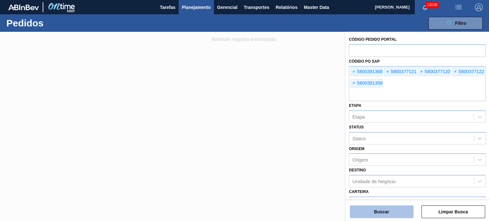
click at [383, 212] on button "Buscar" at bounding box center [382, 212] width 64 height 13
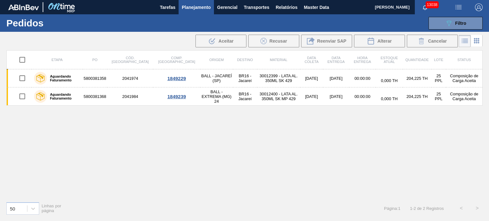
click at [200, 4] on span "Planejamento" at bounding box center [196, 8] width 29 height 8
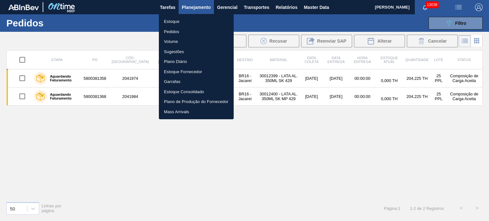
click at [184, 19] on li "Estoque" at bounding box center [196, 22] width 75 height 10
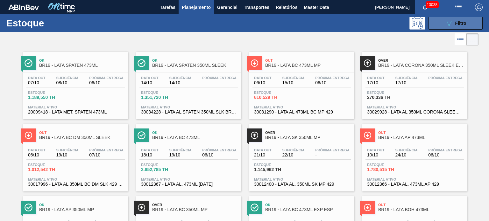
click at [468, 20] on button "089F7B8B-B2A5-4AFE-B5C0-19BA573D28AC Filtro" at bounding box center [456, 23] width 54 height 13
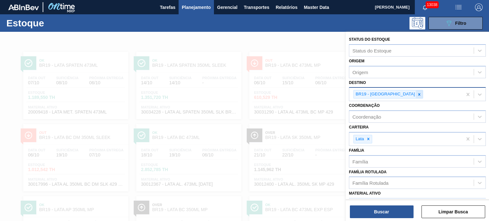
click at [416, 97] on div at bounding box center [419, 94] width 7 height 8
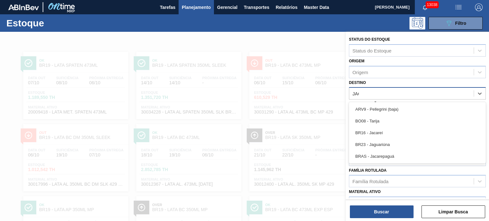
type input "JACA"
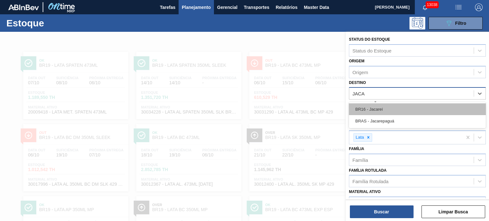
click at [390, 105] on div "BR16 - Jacareí" at bounding box center [417, 110] width 137 height 12
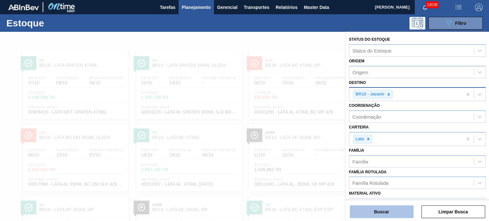
click at [381, 208] on button "Buscar" at bounding box center [382, 212] width 64 height 13
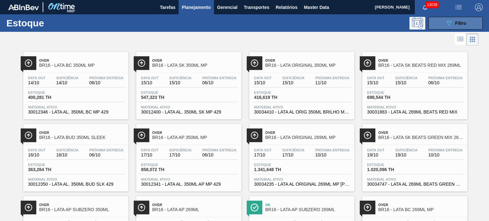
click at [471, 21] on button "089F7B8B-B2A5-4AFE-B5C0-19BA573D28AC Filtro" at bounding box center [456, 23] width 54 height 13
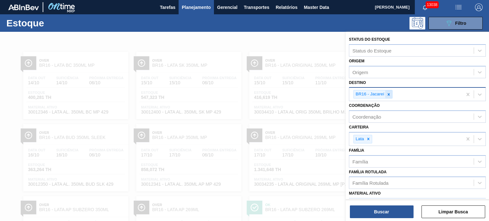
click at [388, 93] on icon at bounding box center [389, 94] width 2 height 2
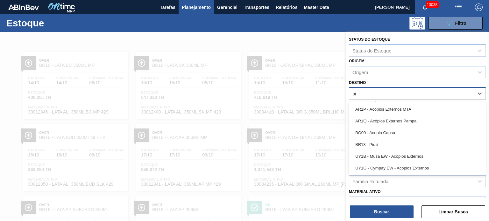
type input "pir"
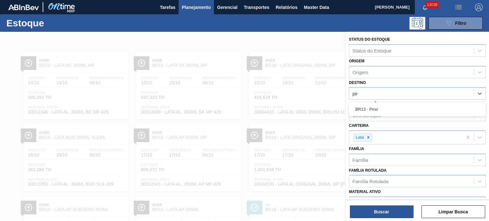
drag, startPoint x: 381, startPoint y: 110, endPoint x: 381, endPoint y: 115, distance: 4.5
click at [381, 110] on div "BR13 - Piraí" at bounding box center [417, 110] width 137 height 12
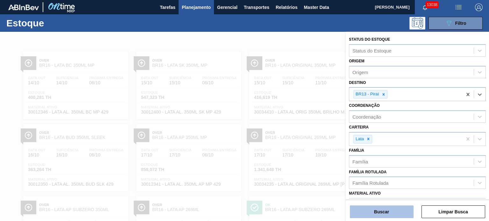
click at [381, 215] on button "Buscar" at bounding box center [382, 212] width 64 height 13
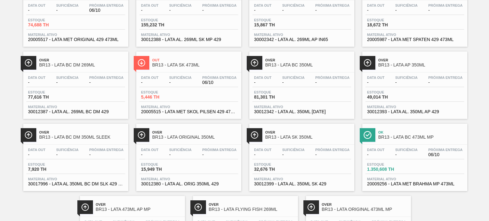
scroll to position [635, 0]
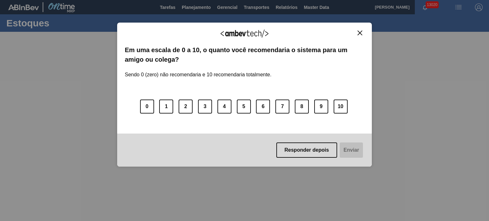
click at [361, 31] on img "Close" at bounding box center [360, 33] width 5 height 5
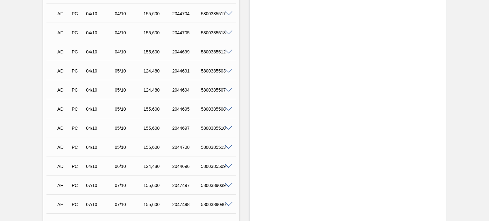
scroll to position [316, 0]
click at [227, 32] on span at bounding box center [229, 33] width 8 height 5
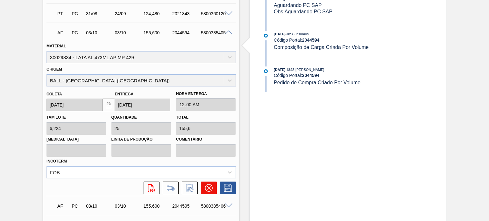
click at [208, 187] on icon at bounding box center [209, 188] width 8 height 8
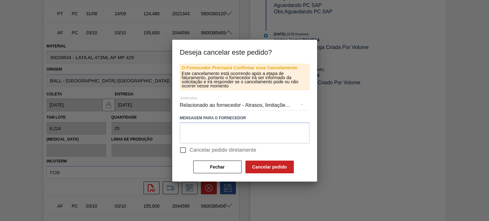
click at [187, 151] on input "Cancelar pedido diretamente" at bounding box center [183, 150] width 13 height 13
checkbox input "true"
click at [204, 136] on textarea at bounding box center [245, 133] width 130 height 21
type textarea "Ajuste Rollout"
click at [263, 170] on button "Cancelar pedido" at bounding box center [270, 167] width 48 height 13
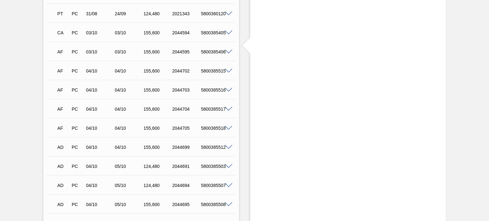
click at [229, 52] on span at bounding box center [229, 52] width 8 height 5
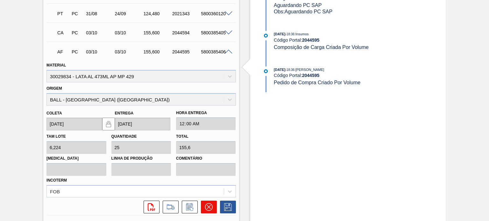
click at [208, 208] on icon at bounding box center [209, 208] width 8 height 8
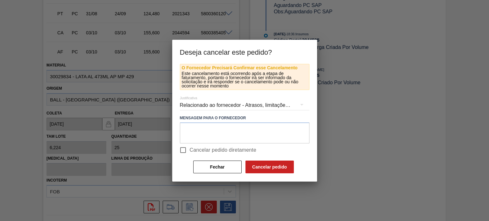
click at [186, 150] on input "Cancelar pedido diretamente" at bounding box center [183, 150] width 13 height 13
checkbox input "true"
click at [209, 134] on textarea at bounding box center [245, 133] width 130 height 21
paste textarea "5800385406"
type textarea "5800385406"
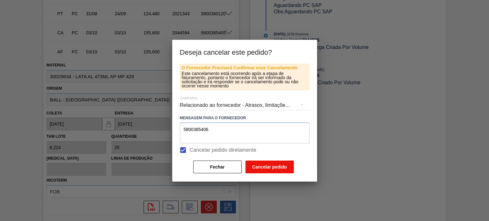
click at [274, 169] on button "Cancelar pedido" at bounding box center [270, 167] width 48 height 13
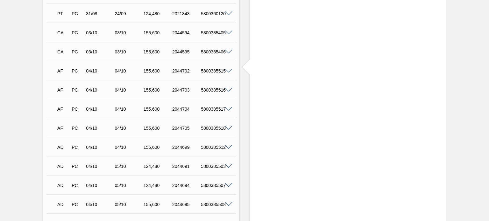
click at [229, 70] on span at bounding box center [229, 71] width 8 height 5
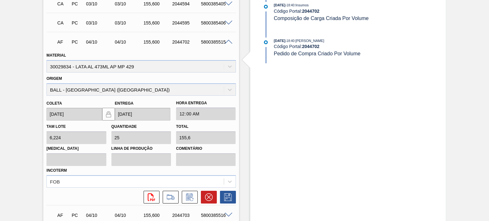
scroll to position [411, 0]
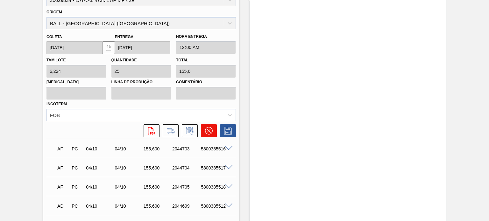
click at [211, 129] on icon at bounding box center [209, 131] width 8 height 8
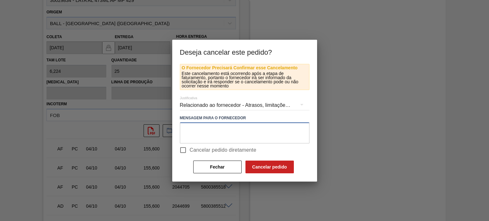
click at [197, 141] on textarea at bounding box center [245, 133] width 130 height 21
paste textarea "5800385515"
type textarea "5800385515"
click at [184, 149] on input "Cancelar pedido diretamente" at bounding box center [183, 150] width 13 height 13
checkbox input "true"
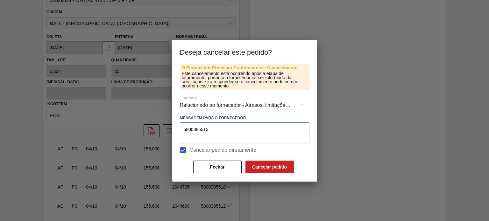
drag, startPoint x: 196, startPoint y: 128, endPoint x: 96, endPoint y: 117, distance: 101.0
click at [96, 117] on div "Deseja cancelar este pedido? O Fornecedor Precisará Confirmar esse Cancelamento…" at bounding box center [244, 110] width 489 height 221
type textarea "Ajuste Rollout"
click at [293, 167] on button "Cancelar pedido" at bounding box center [270, 167] width 48 height 13
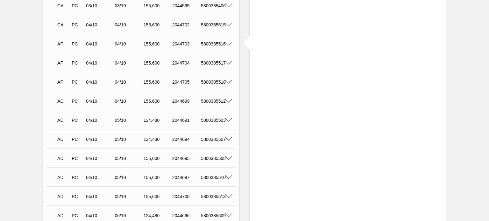
scroll to position [348, 0]
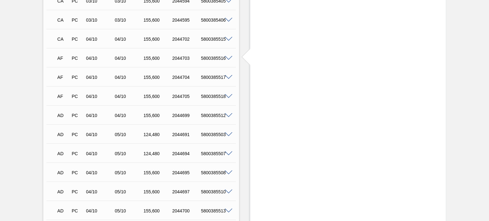
click at [226, 58] on span at bounding box center [229, 58] width 8 height 5
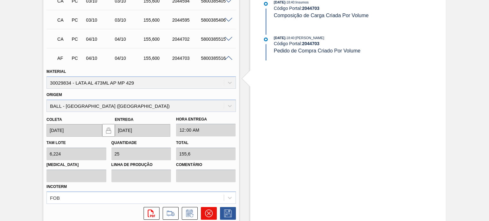
click at [210, 214] on icon at bounding box center [209, 214] width 8 height 8
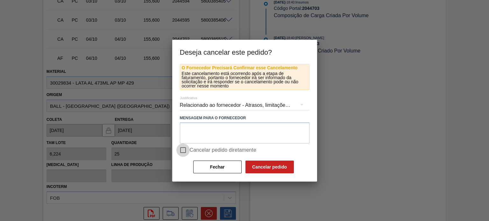
click at [184, 150] on input "Cancelar pedido diretamente" at bounding box center [183, 150] width 13 height 13
checkbox input "true"
click at [200, 130] on textarea at bounding box center [245, 133] width 130 height 21
type textarea "Ajuste Rollout"
click at [265, 164] on button "Cancelar pedido" at bounding box center [270, 167] width 48 height 13
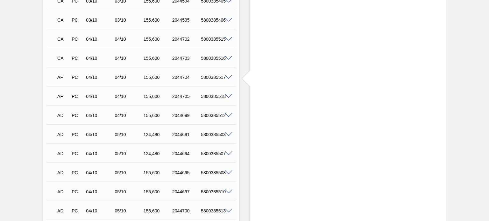
click at [226, 78] on span at bounding box center [229, 77] width 8 height 5
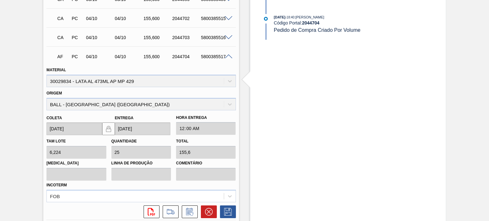
scroll to position [379, 0]
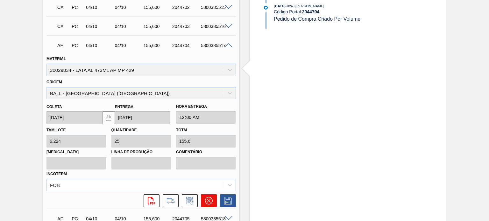
click at [207, 199] on icon at bounding box center [209, 201] width 4 height 4
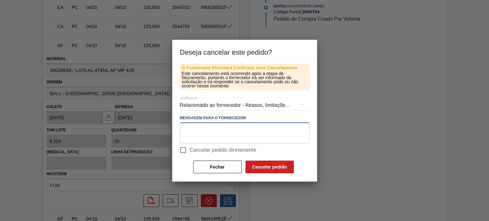
click at [194, 133] on textarea at bounding box center [245, 133] width 130 height 21
type textarea "Ajuste Rollout"
click at [180, 150] on input "Cancelar pedido diretamente" at bounding box center [183, 150] width 13 height 13
checkbox input "true"
click at [259, 163] on button "Cancelar pedido" at bounding box center [270, 167] width 48 height 13
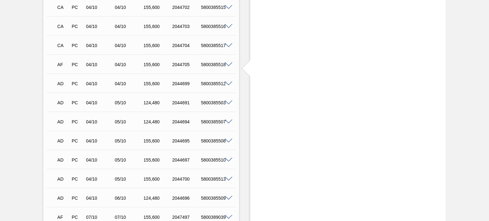
click at [229, 64] on span at bounding box center [229, 64] width 8 height 5
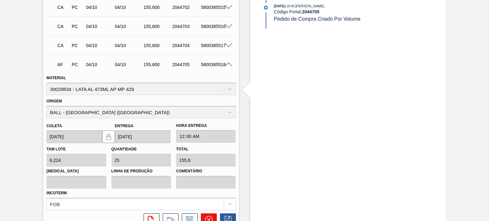
click at [212, 219] on icon at bounding box center [209, 220] width 8 height 8
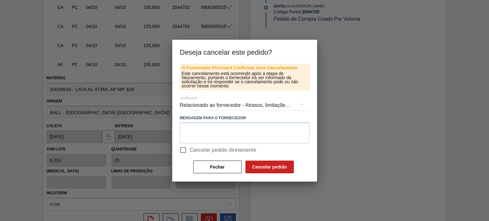
click at [184, 150] on input "Cancelar pedido diretamente" at bounding box center [183, 150] width 13 height 13
checkbox input "true"
click at [226, 136] on textarea at bounding box center [245, 133] width 130 height 21
type textarea "Ajuste Rollout"
click at [264, 171] on button "Cancelar pedido" at bounding box center [270, 167] width 48 height 13
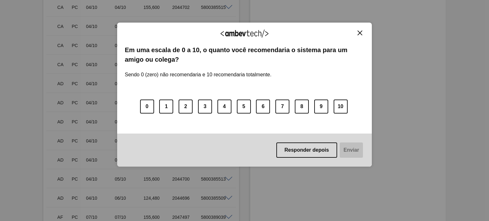
click at [362, 31] on img "Close" at bounding box center [360, 33] width 5 height 5
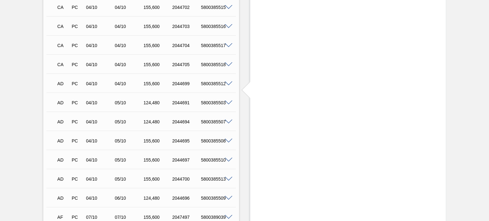
click at [315, 105] on div "Estoque De 06/10/2025 Até 20/10/2025 Filtro" at bounding box center [348, 80] width 196 height 856
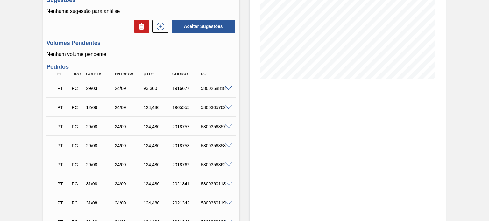
scroll to position [0, 0]
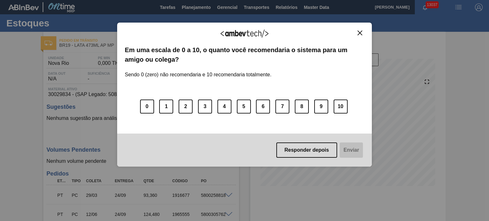
click at [363, 34] on div "Agradecemos seu feedback! Em uma escala de 0 a 10, o quanto você recomendaria o…" at bounding box center [244, 95] width 255 height 145
click at [362, 34] on img "Close" at bounding box center [360, 33] width 5 height 5
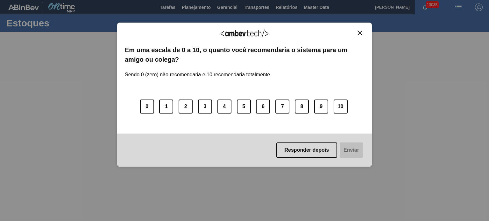
click at [363, 36] on div "Agradecemos seu feedback!" at bounding box center [245, 37] width 240 height 15
click at [358, 33] on img "Close" at bounding box center [360, 33] width 5 height 5
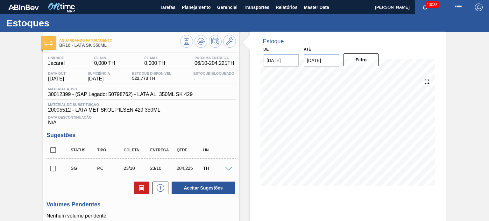
scroll to position [140, 0]
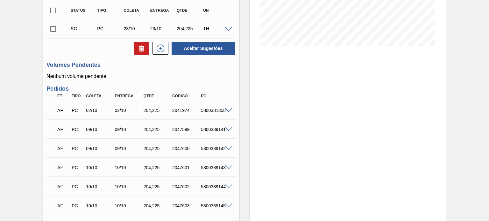
click at [227, 109] on span at bounding box center [229, 110] width 8 height 5
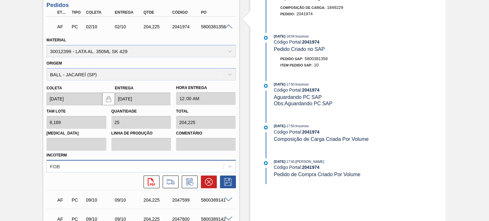
scroll to position [235, 0]
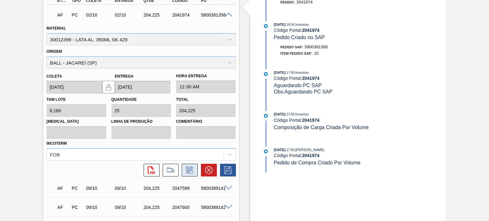
click at [188, 176] on button at bounding box center [190, 170] width 16 height 13
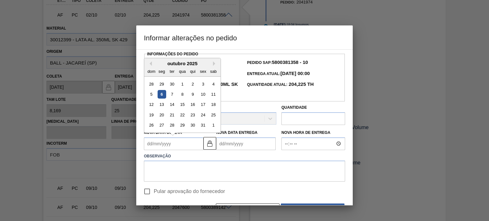
click at [173, 145] on Coleta2041974 "Nova Data Coleta" at bounding box center [174, 144] width 60 height 13
click at [214, 96] on div "11" at bounding box center [213, 94] width 9 height 9
type Coleta2041974 "[DATE]"
type Entrega2041974 "[DATE]"
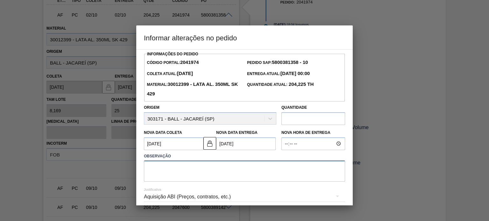
click at [197, 165] on textarea at bounding box center [244, 171] width 201 height 21
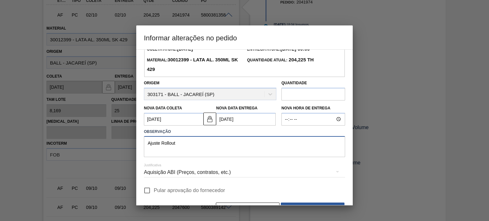
scroll to position [43, 0]
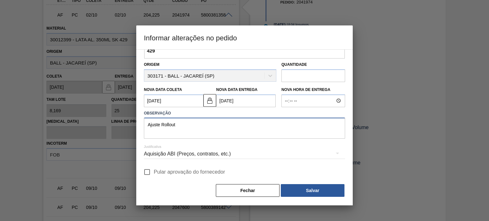
type textarea "Ajuste Rollout"
click at [148, 174] on input "Pular aprovação do fornecedor" at bounding box center [147, 172] width 13 height 13
checkbox input "true"
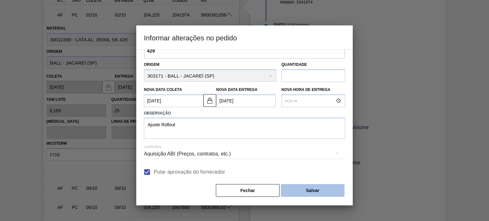
click at [326, 192] on button "Salvar" at bounding box center [313, 190] width 64 height 13
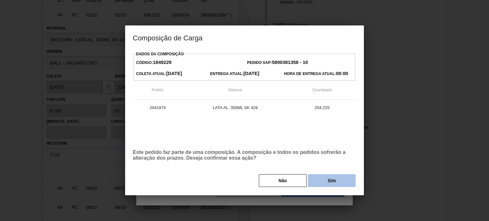
click at [329, 180] on button "Sim" at bounding box center [332, 181] width 48 height 13
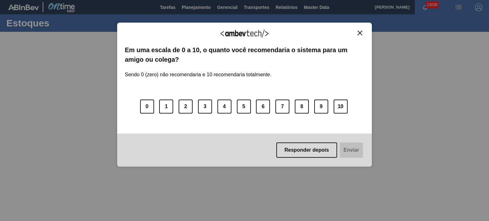
click at [360, 32] on img "Close" at bounding box center [360, 33] width 5 height 5
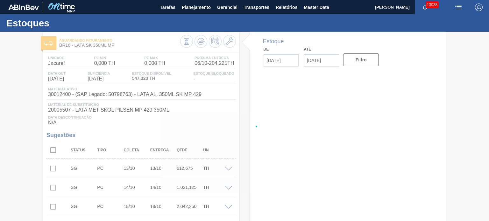
type input "[DATE]"
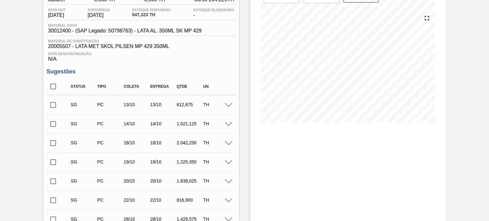
scroll to position [312, 0]
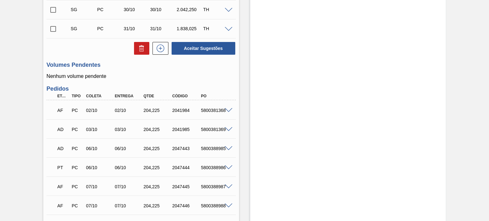
click at [228, 110] on span at bounding box center [229, 110] width 8 height 5
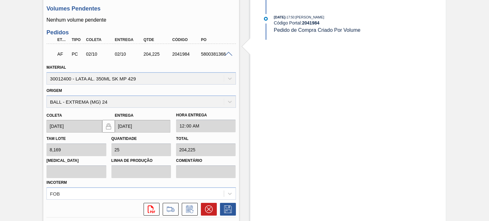
scroll to position [407, 0]
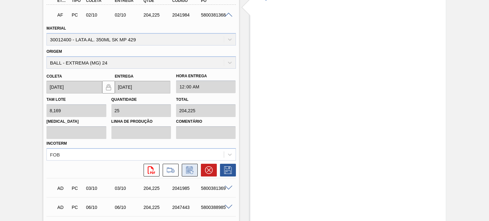
click at [186, 167] on icon at bounding box center [190, 171] width 10 height 8
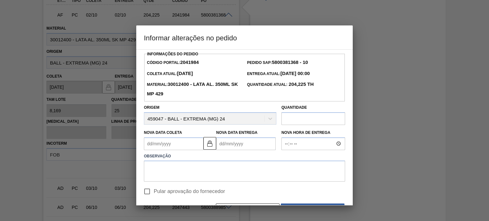
click at [176, 139] on Coleta2041984 "Nova Data Coleta" at bounding box center [174, 144] width 60 height 13
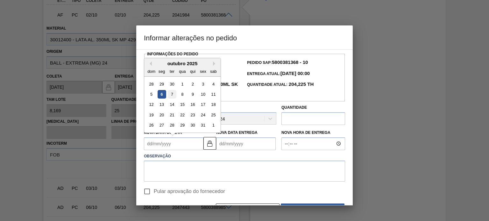
click at [175, 94] on div "7" at bounding box center [172, 94] width 9 height 9
type Coleta2041984 "[DATE]"
type Entrega2041984 "[DATE]"
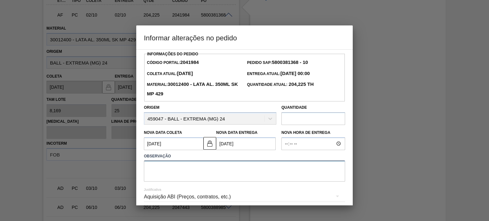
click at [216, 173] on textarea at bounding box center [244, 171] width 201 height 21
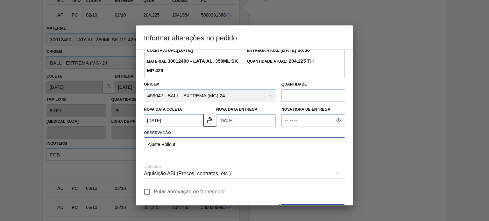
scroll to position [43, 0]
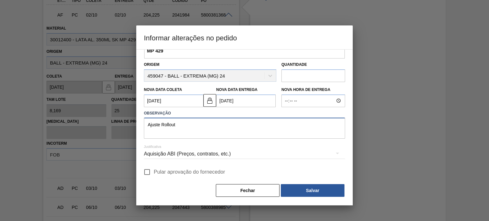
type textarea "Ajuste Rollout"
click at [147, 175] on input "Pular aprovação do fornecedor" at bounding box center [147, 172] width 13 height 13
checkbox input "true"
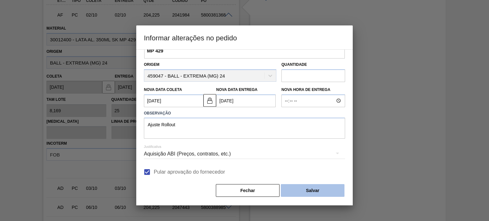
click at [321, 191] on button "Salvar" at bounding box center [313, 190] width 64 height 13
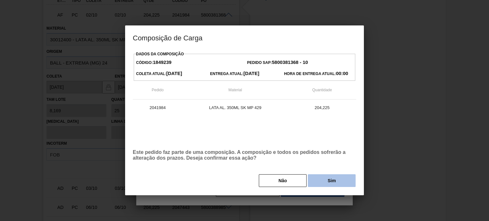
click at [332, 179] on button "Sim" at bounding box center [332, 181] width 48 height 13
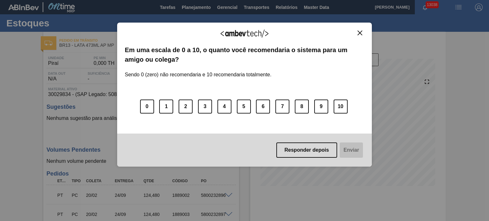
click at [362, 31] on img "Close" at bounding box center [360, 33] width 5 height 5
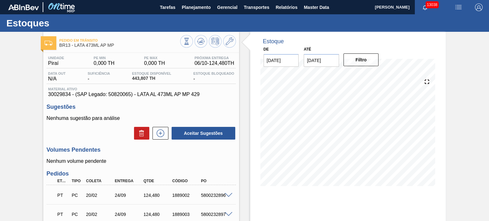
scroll to position [314, 0]
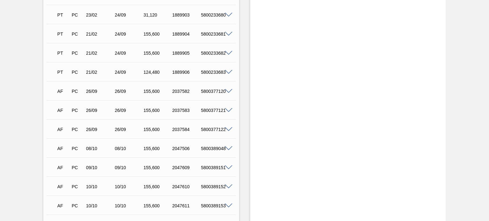
click at [227, 108] on span at bounding box center [229, 110] width 8 height 5
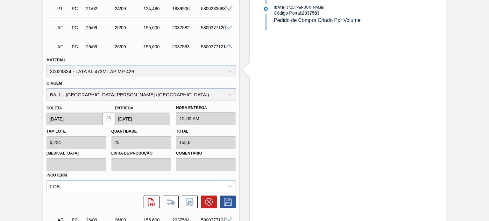
scroll to position [410, 0]
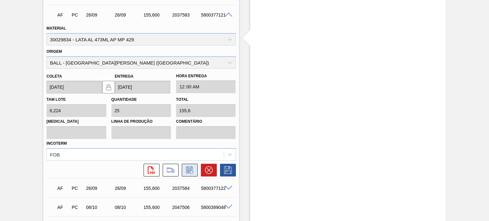
click at [187, 165] on button at bounding box center [190, 170] width 16 height 13
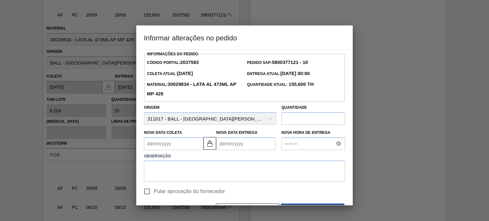
click at [185, 142] on Coleta2037583 "Nova Data Coleta" at bounding box center [174, 144] width 60 height 13
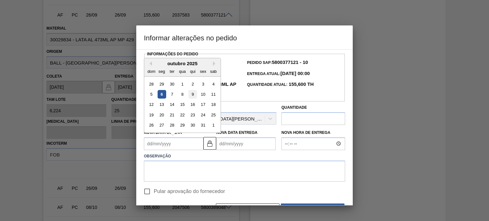
click at [194, 97] on div "9" at bounding box center [193, 94] width 9 height 9
type Coleta2037583 "[DATE]"
type Entrega2037583 "[DATE]"
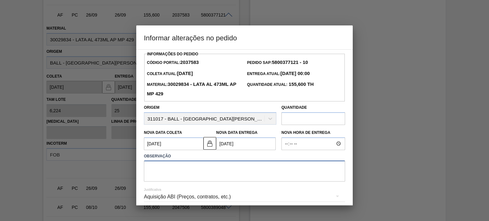
click at [205, 170] on textarea at bounding box center [244, 171] width 201 height 21
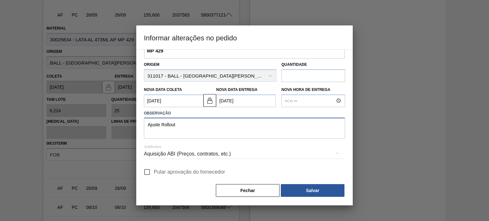
type textarea "Ajuste Rollout"
click at [165, 170] on span "Pular aprovação do fornecedor" at bounding box center [189, 173] width 71 height 8
click at [154, 170] on input "Pular aprovação do fornecedor" at bounding box center [147, 172] width 13 height 13
checkbox input "true"
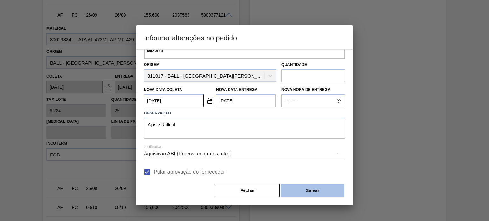
click at [307, 195] on button "Salvar" at bounding box center [313, 190] width 64 height 13
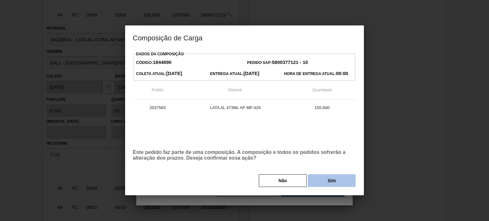
click at [338, 184] on button "Sim" at bounding box center [332, 181] width 48 height 13
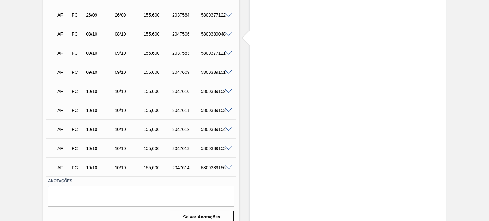
scroll to position [283, 0]
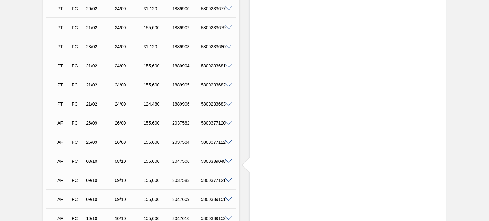
click at [227, 125] on span at bounding box center [229, 123] width 8 height 5
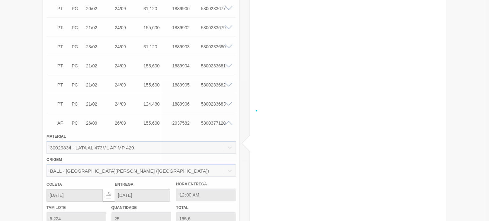
scroll to position [436, 0]
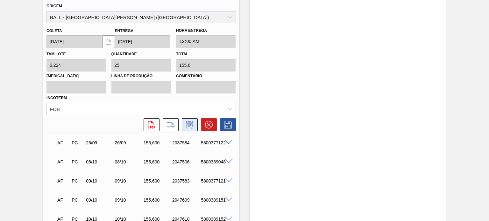
click at [186, 126] on icon at bounding box center [190, 125] width 10 height 8
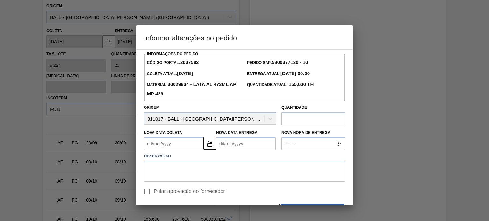
click at [156, 146] on Coleta2037582 "Nova Data Coleta" at bounding box center [174, 144] width 60 height 13
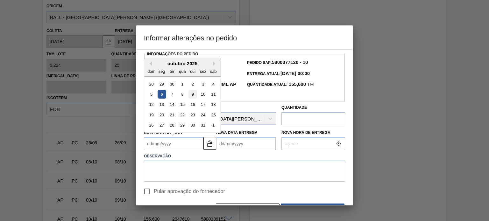
click at [191, 95] on div "9" at bounding box center [193, 94] width 9 height 9
type Coleta2037582 "[DATE]"
type Entrega2037582 "[DATE]"
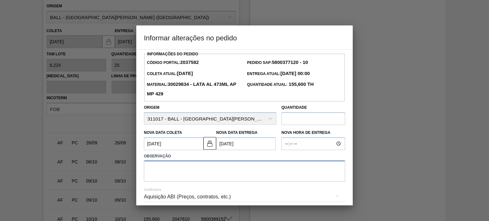
click at [182, 171] on textarea at bounding box center [244, 171] width 201 height 21
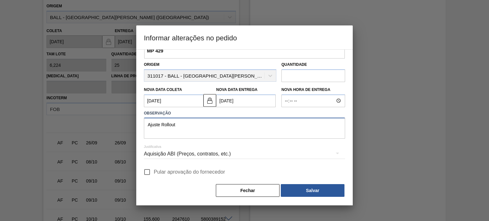
type textarea "Ajuste Rollout"
click at [151, 172] on input "Pular aprovação do fornecedor" at bounding box center [147, 172] width 13 height 13
checkbox input "true"
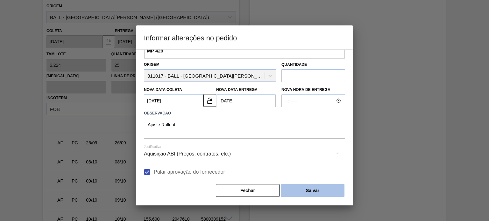
click at [330, 192] on button "Salvar" at bounding box center [313, 190] width 64 height 13
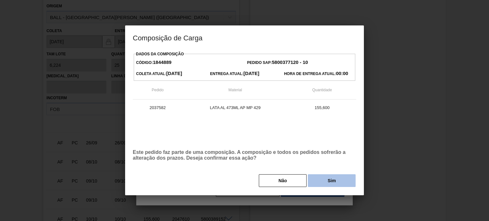
click at [350, 185] on button "Sim" at bounding box center [332, 181] width 48 height 13
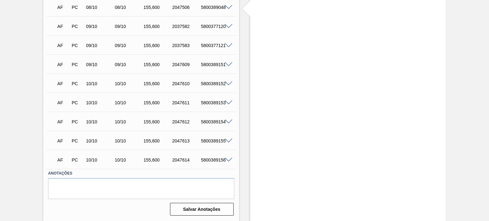
scroll to position [283, 0]
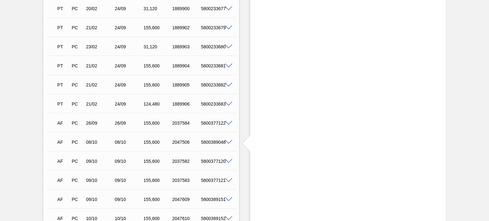
click at [227, 123] on span at bounding box center [229, 123] width 8 height 5
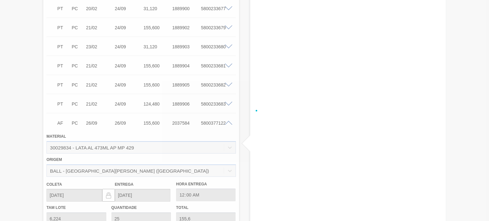
scroll to position [436, 0]
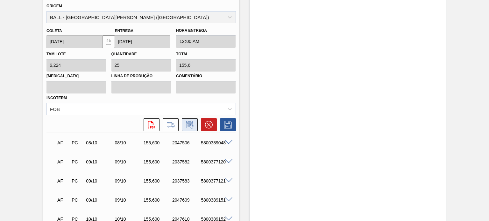
click at [186, 125] on icon at bounding box center [190, 125] width 10 height 8
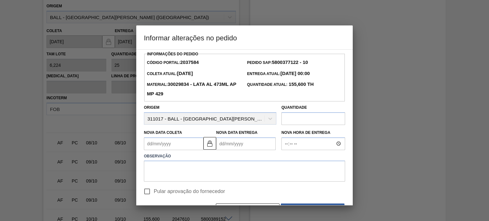
click at [169, 148] on Coleta2037584 "Nova Data Coleta" at bounding box center [174, 144] width 60 height 13
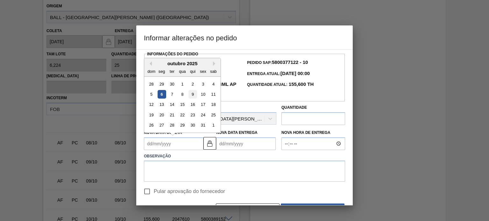
click at [192, 96] on div "9" at bounding box center [193, 94] width 9 height 9
type Coleta2037584 "[DATE]"
type Entrega2037584 "[DATE]"
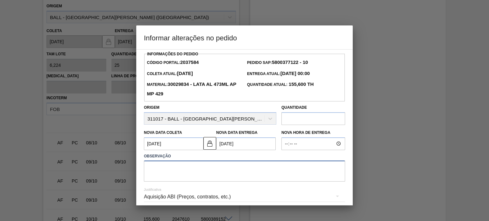
click at [186, 174] on textarea at bounding box center [244, 171] width 201 height 21
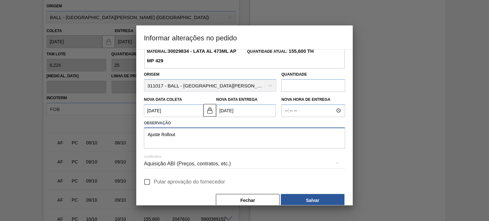
scroll to position [43, 0]
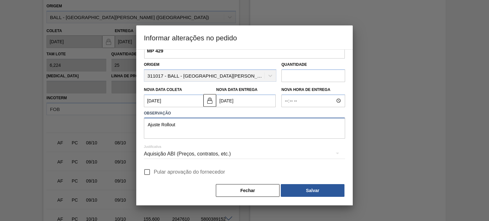
type textarea "Ajuste Rollout"
drag, startPoint x: 163, startPoint y: 172, endPoint x: 171, endPoint y: 172, distance: 8.6
click at [163, 172] on span "Pular aprovação do fornecedor" at bounding box center [189, 173] width 71 height 8
click at [154, 172] on input "Pular aprovação do fornecedor" at bounding box center [147, 172] width 13 height 13
checkbox input "true"
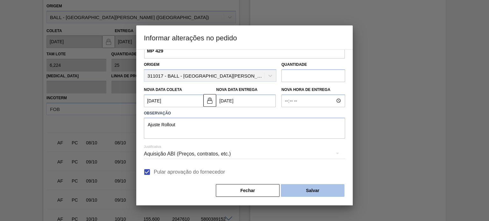
click at [318, 196] on button "Salvar" at bounding box center [313, 190] width 64 height 13
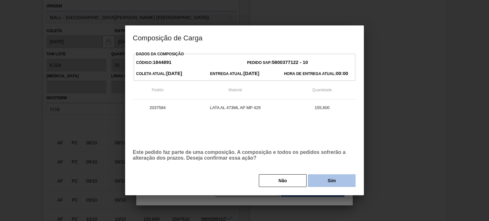
click at [326, 182] on button "Sim" at bounding box center [332, 181] width 48 height 13
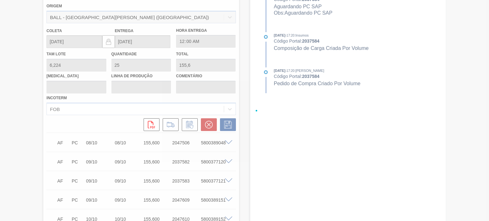
type input "Ajuste Rollout"
type input "[DATE]"
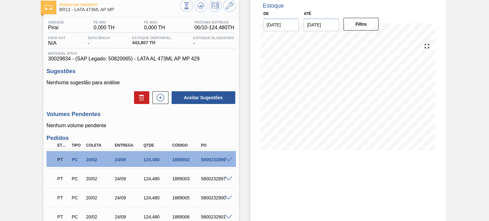
scroll to position [9, 0]
